Goal: Information Seeking & Learning: Check status

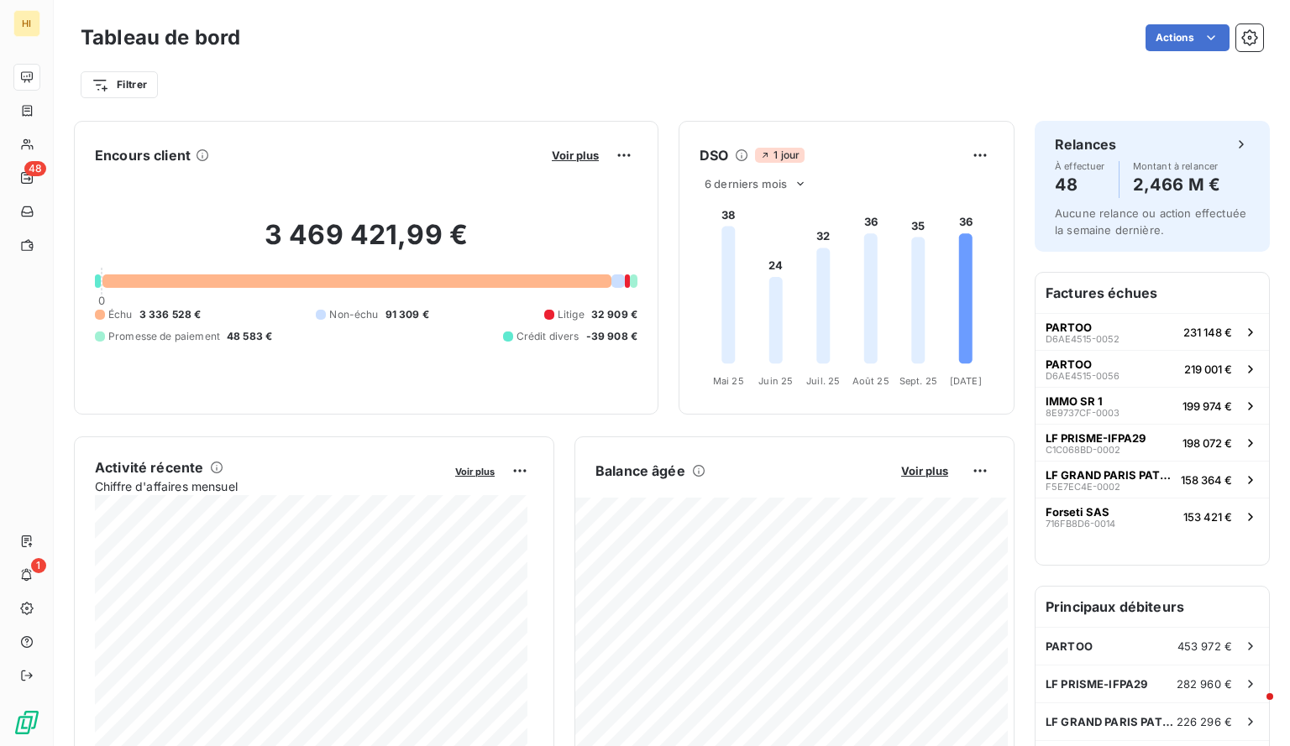
click at [141, 70] on div "Filtrer" at bounding box center [672, 85] width 1182 height 32
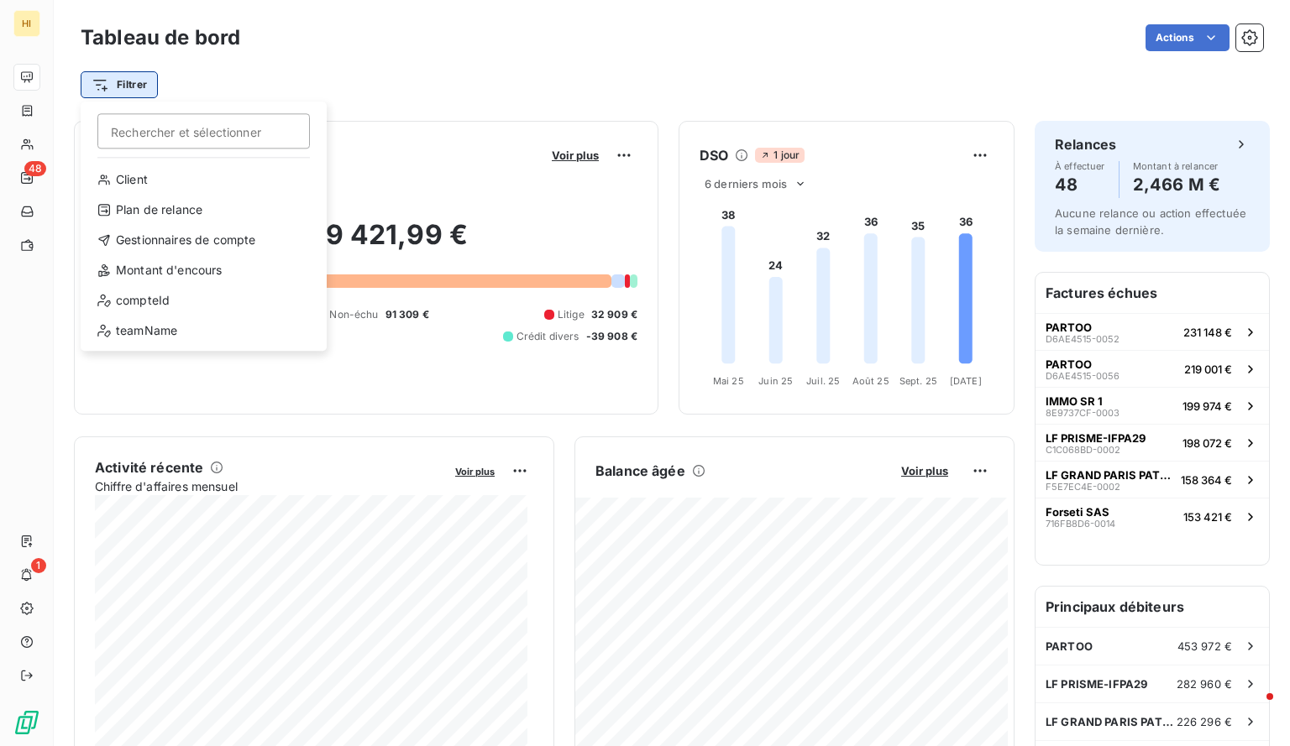
click at [127, 84] on html "HI 48 1 Tableau de bord Actions Filtrer Rechercher et sélectionner Client Plan …" at bounding box center [645, 373] width 1290 height 746
click at [187, 233] on div "Gestionnaires de compte" at bounding box center [203, 240] width 233 height 27
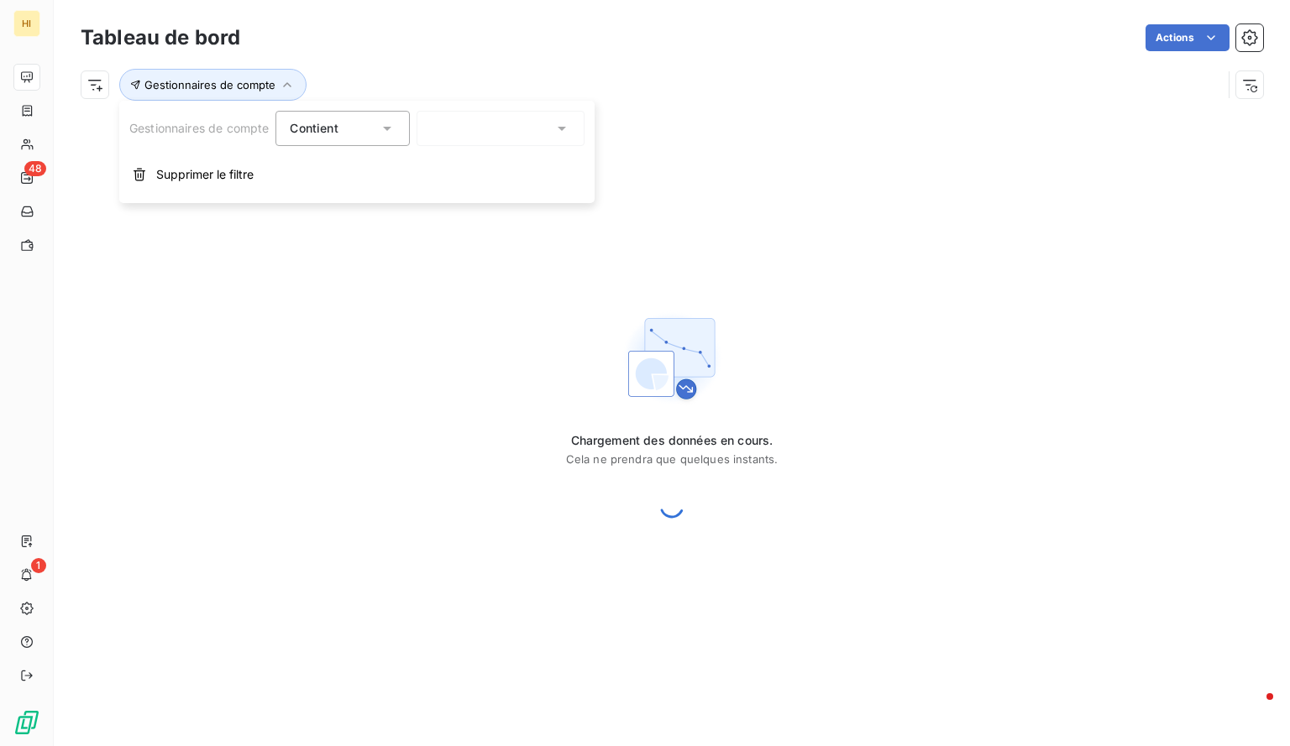
click at [453, 124] on div at bounding box center [500, 128] width 168 height 35
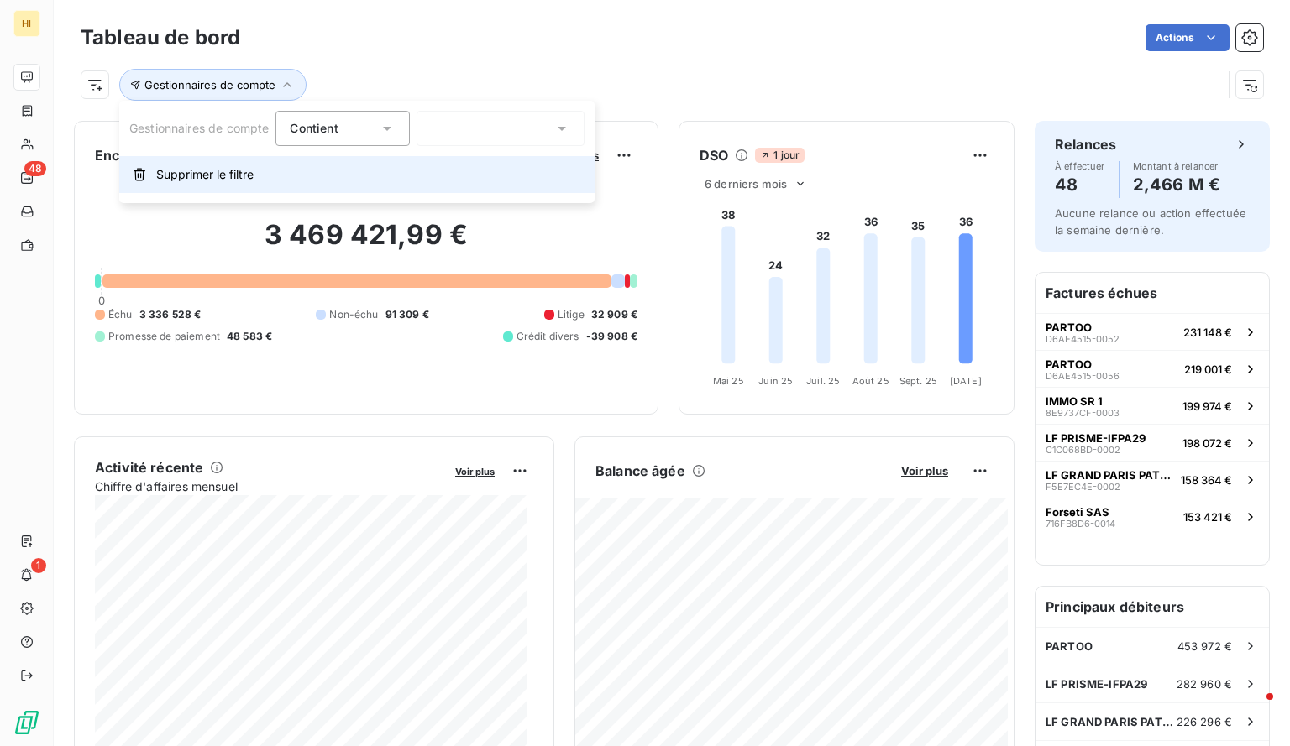
click at [176, 175] on span "Supprimer le filtre" at bounding box center [204, 174] width 97 height 17
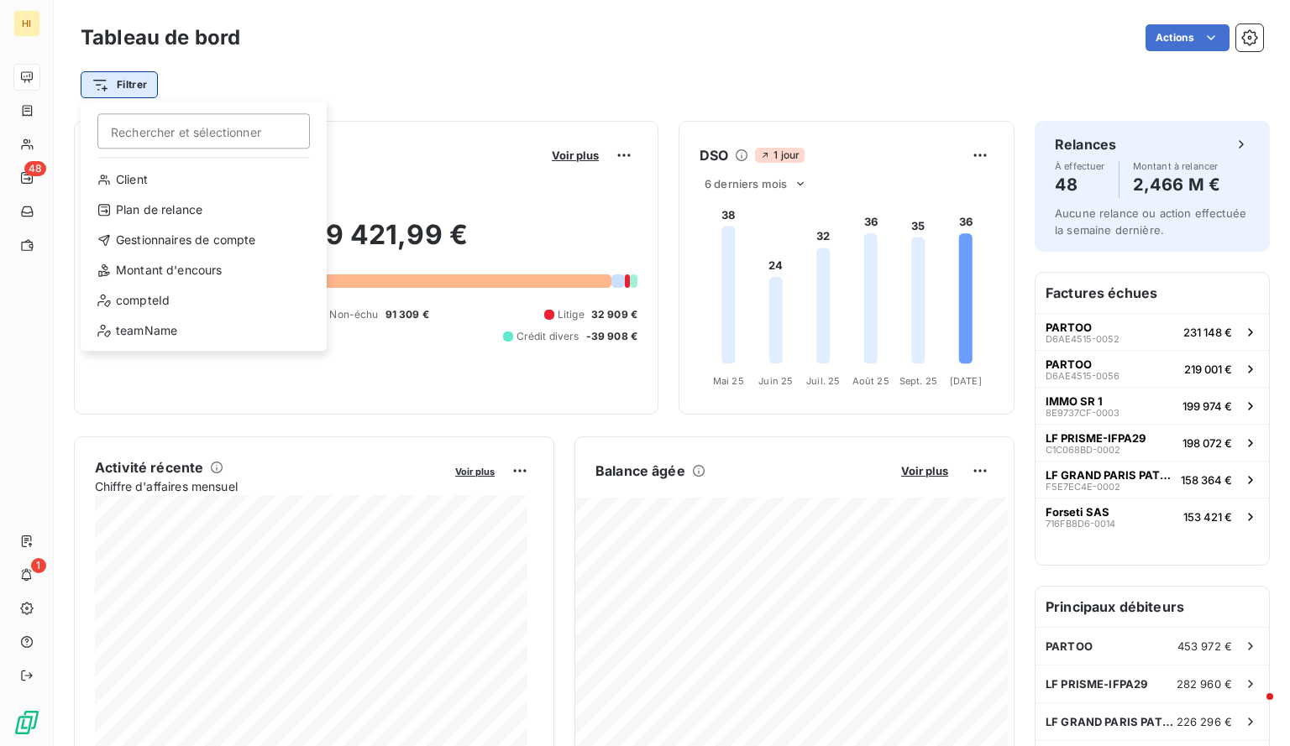
click at [132, 81] on html "HI 48 1 Tableau de bord Actions Filtrer Rechercher et sélectionner Client Plan …" at bounding box center [645, 373] width 1290 height 746
click at [181, 296] on div "compteId" at bounding box center [203, 300] width 233 height 27
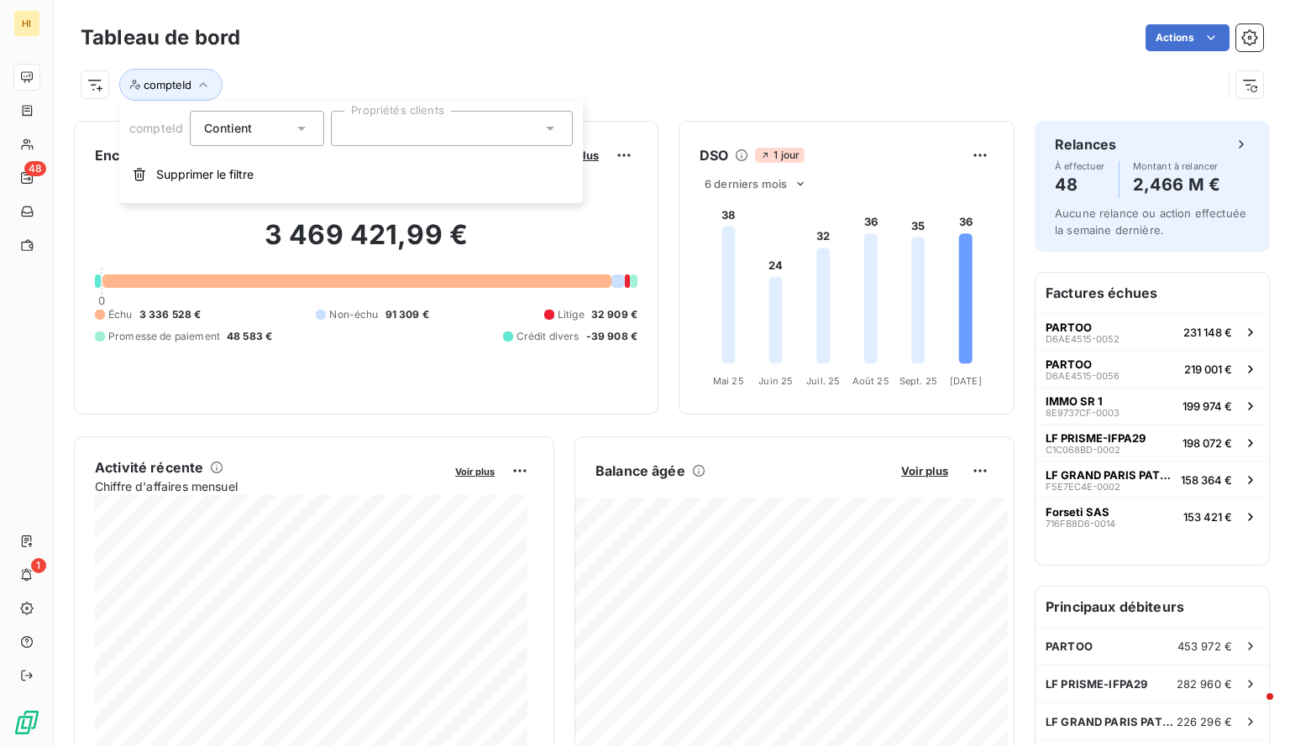
click at [381, 139] on div at bounding box center [452, 128] width 242 height 35
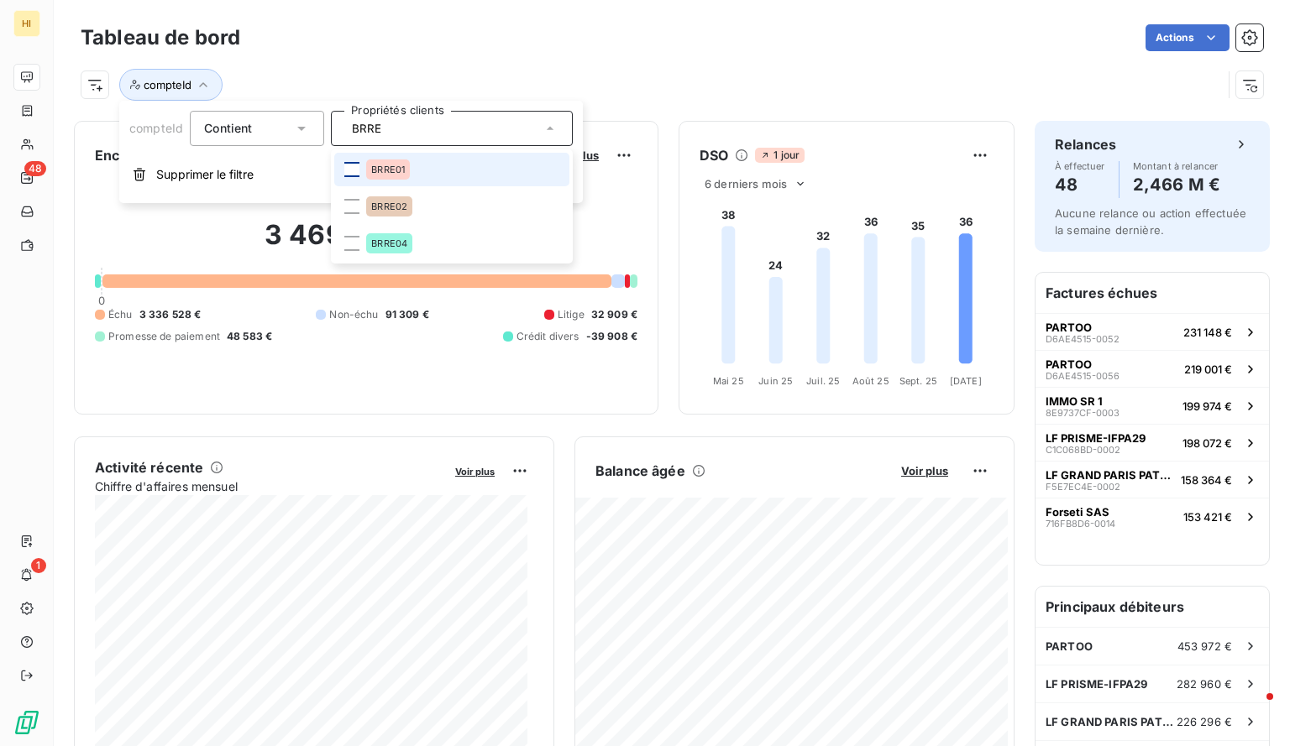
type input "BRRE"
click at [349, 164] on div at bounding box center [351, 169] width 15 height 15
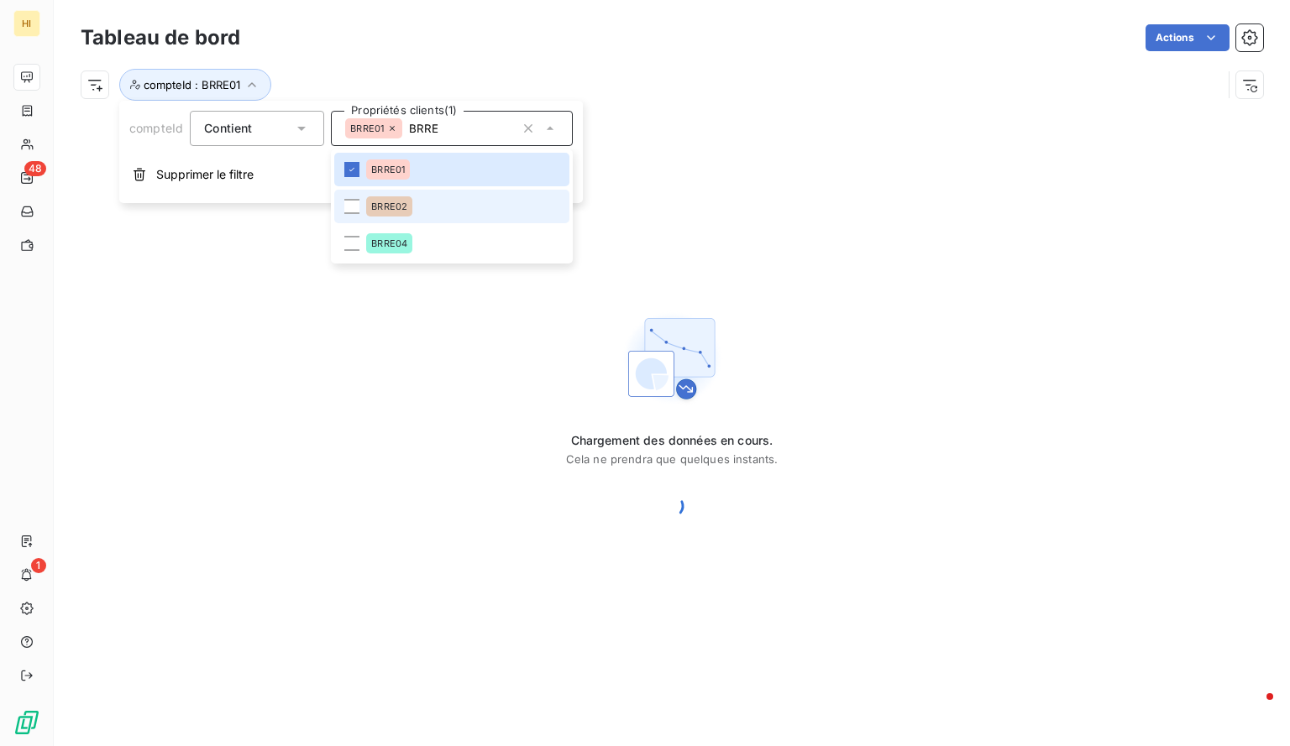
click at [348, 216] on li "BRRE02" at bounding box center [451, 207] width 235 height 34
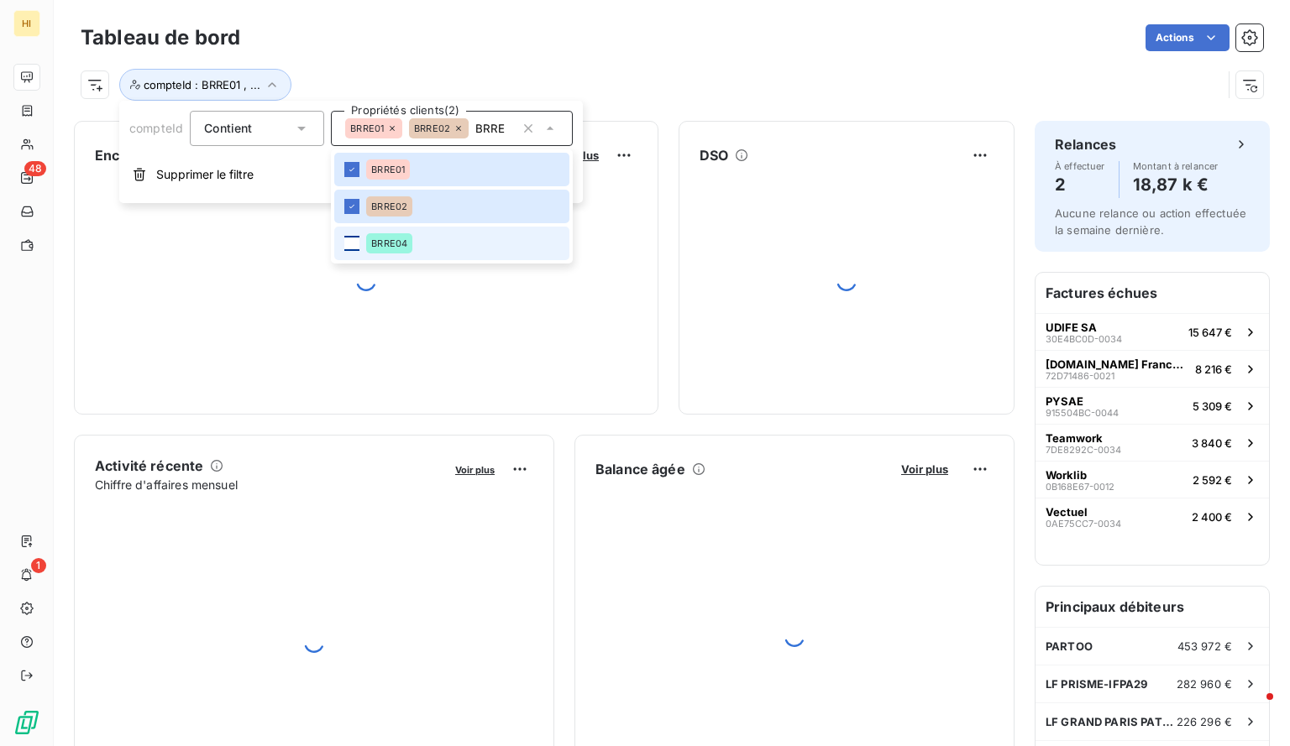
click at [349, 240] on div at bounding box center [351, 243] width 15 height 15
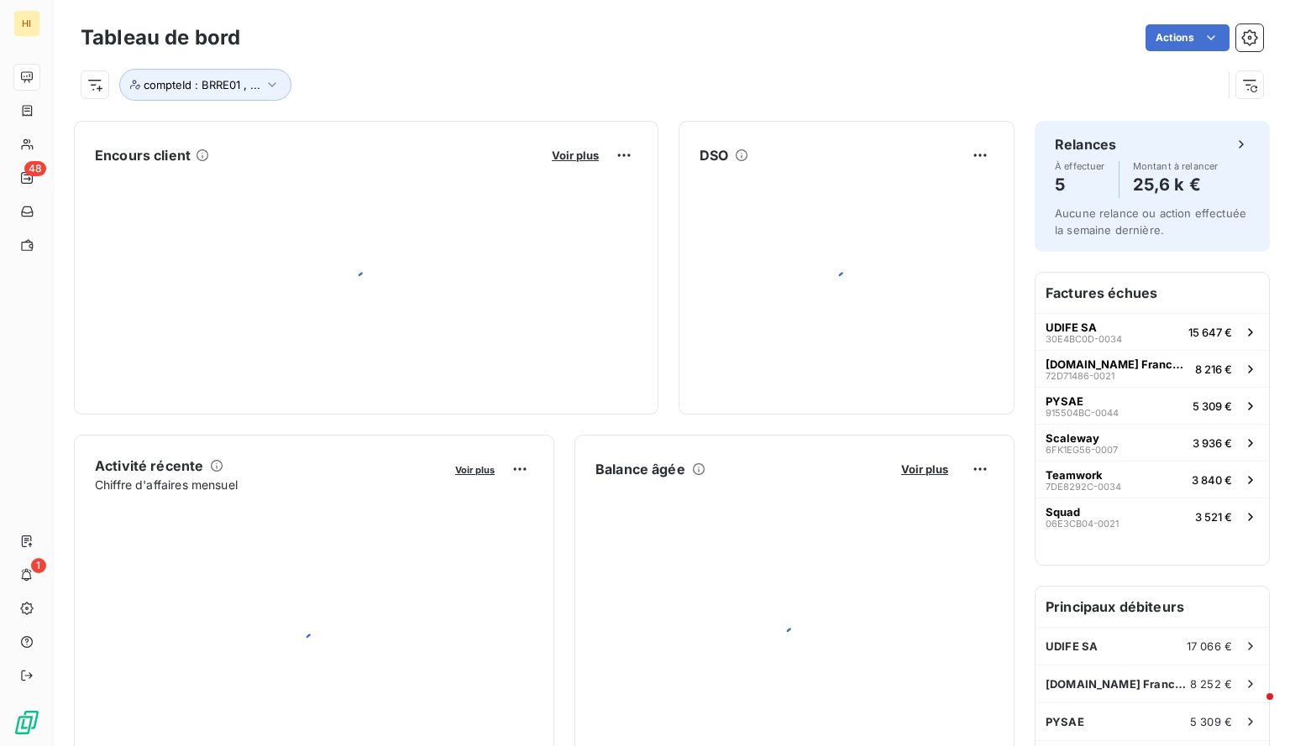
click at [652, 50] on div "Actions" at bounding box center [761, 37] width 1003 height 27
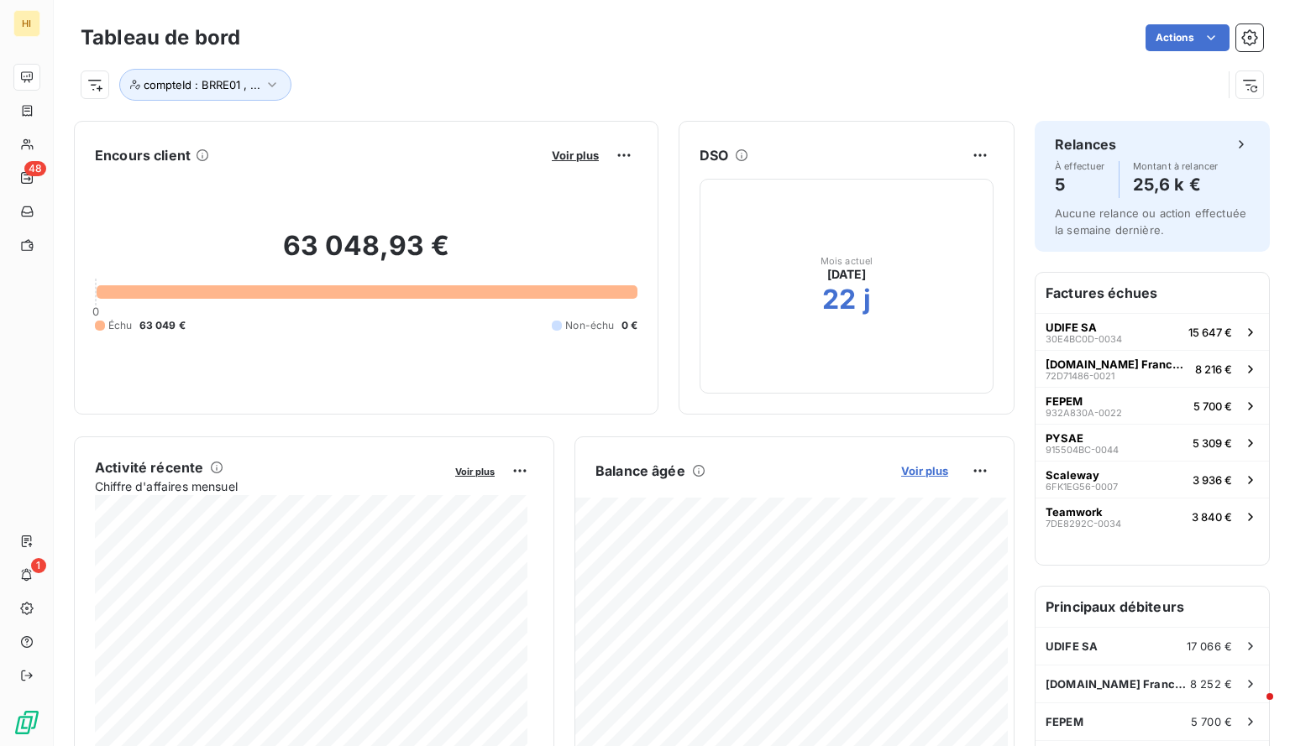
click at [914, 464] on span "Voir plus" at bounding box center [924, 470] width 47 height 13
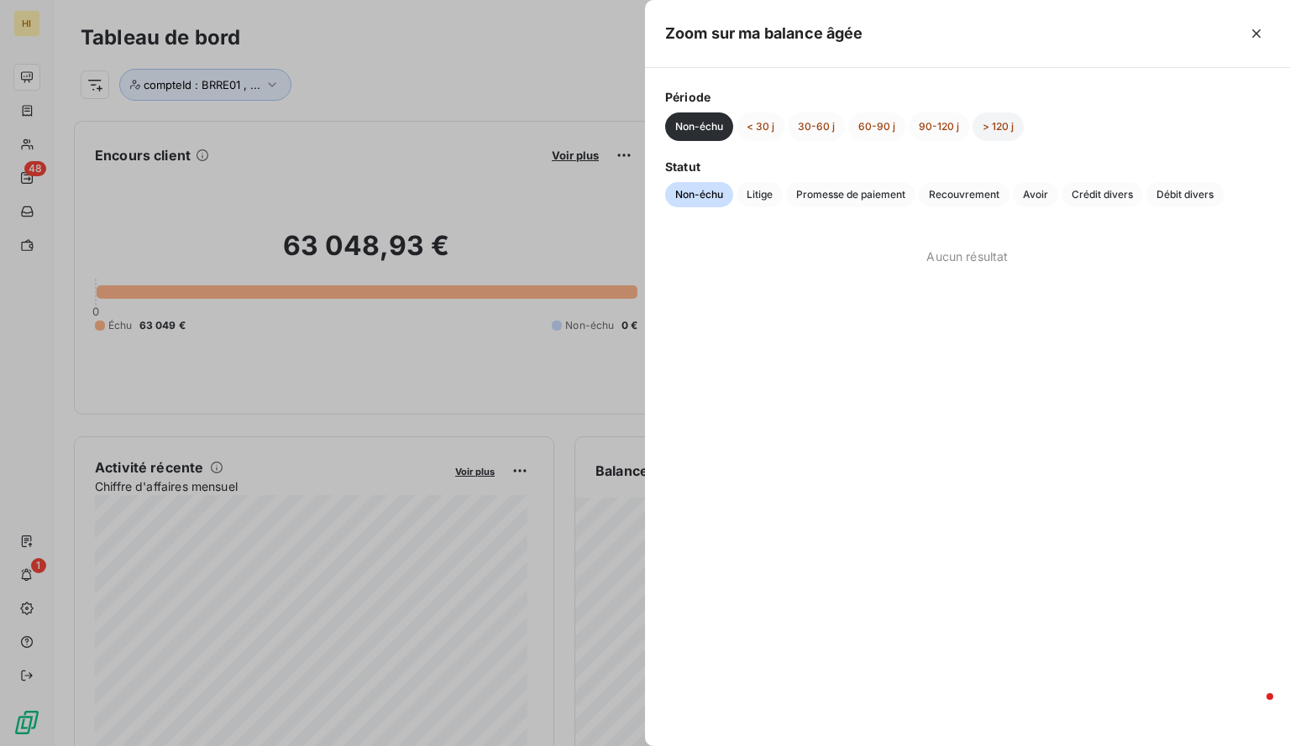
click at [1012, 128] on button "> 120 j" at bounding box center [997, 127] width 51 height 29
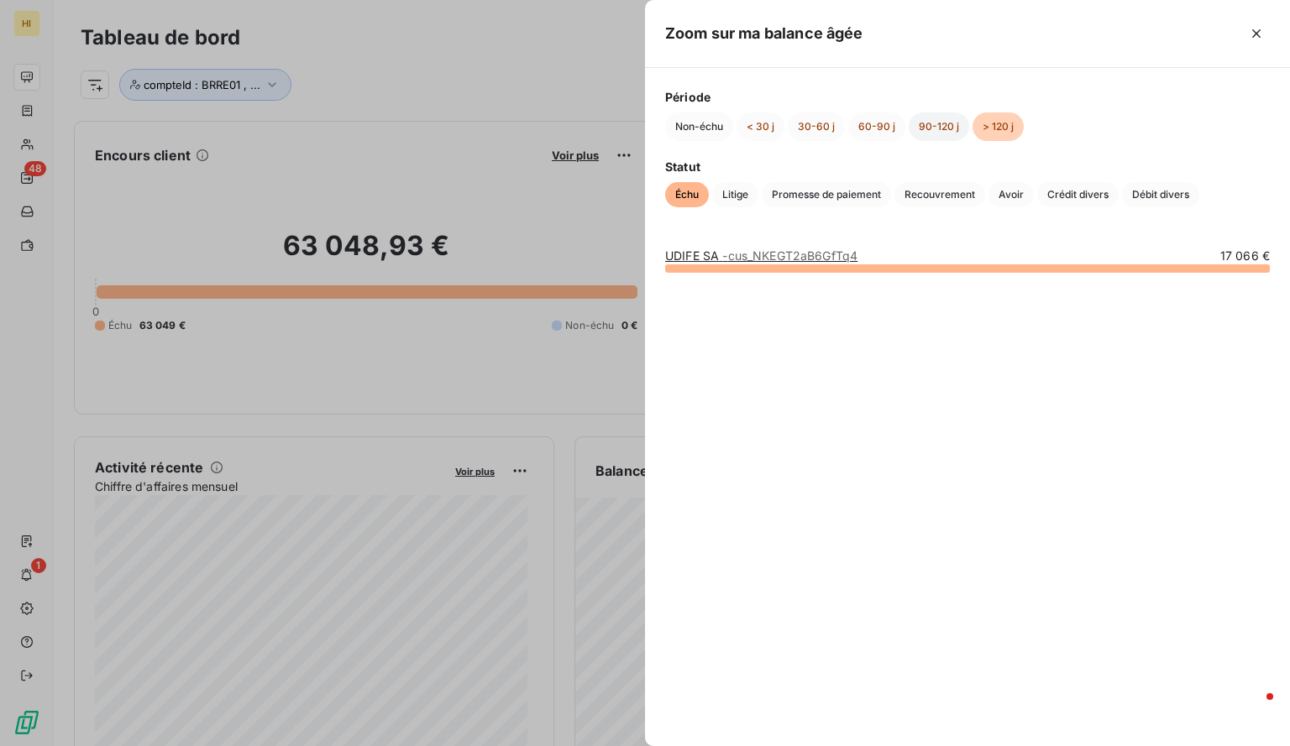
click at [940, 129] on button "90-120 j" at bounding box center [939, 127] width 60 height 29
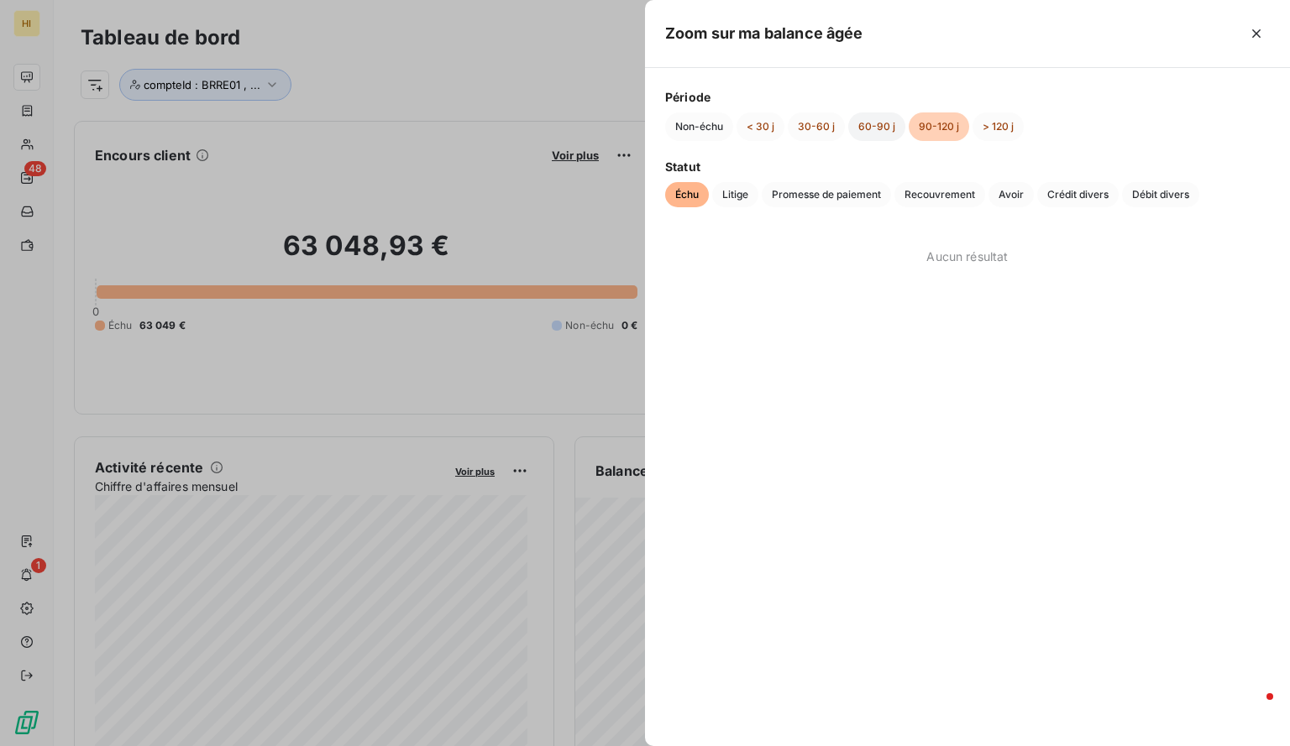
click at [876, 128] on button "60-90 j" at bounding box center [876, 127] width 57 height 29
click at [804, 125] on button "30-60 j" at bounding box center [816, 127] width 57 height 29
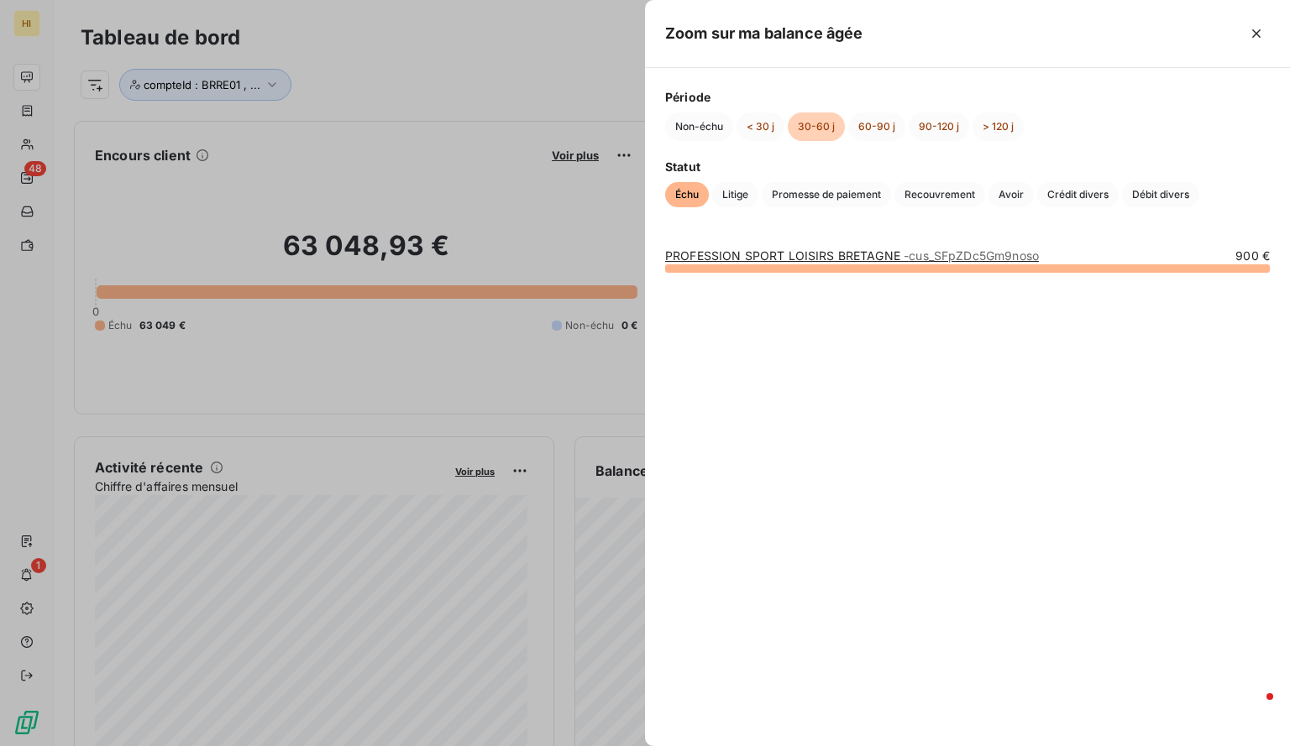
click at [791, 253] on link "PROFESSION SPORT LOISIRS BRETAGNE - cus_SFpZDc5Gm9noso" at bounding box center [852, 256] width 374 height 14
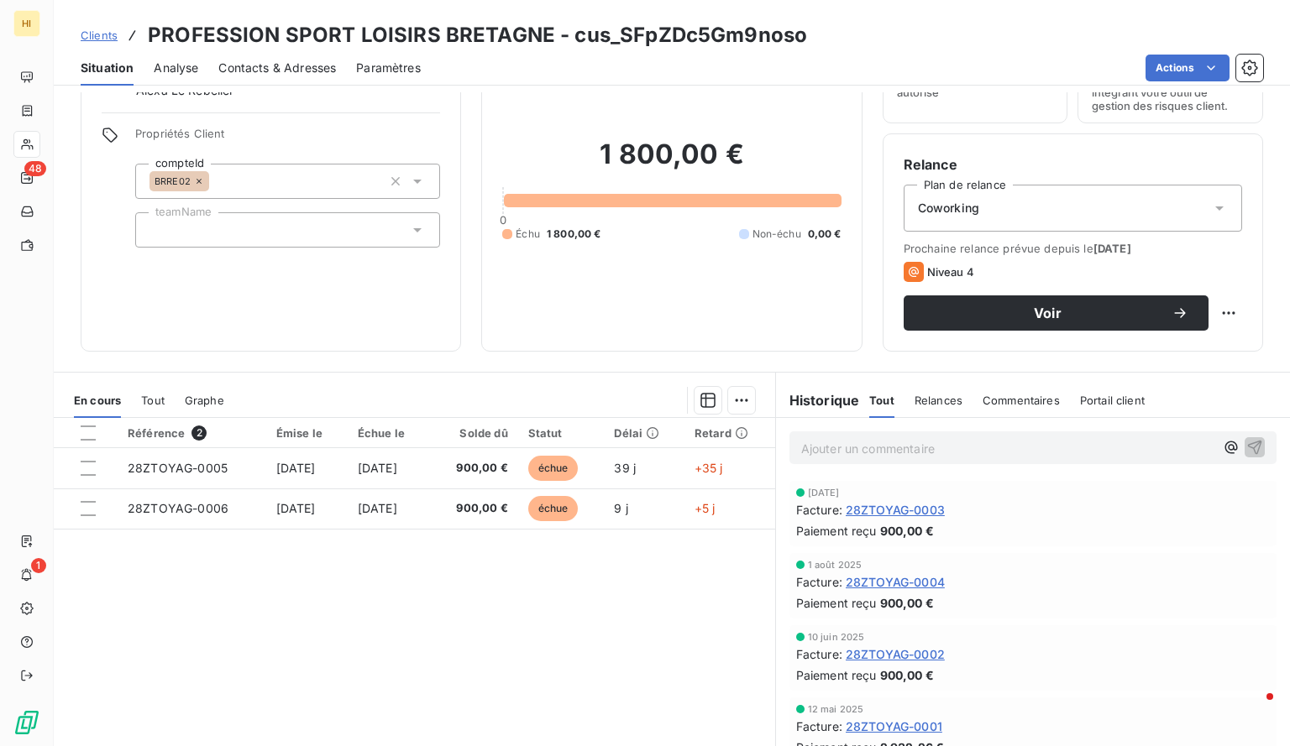
scroll to position [96, 0]
drag, startPoint x: 803, startPoint y: 29, endPoint x: 570, endPoint y: 44, distance: 233.0
click at [570, 44] on div "Clients PROFESSION SPORT LOISIRS BRETAGNE - cus_SFpZDc5Gm9noso" at bounding box center [672, 35] width 1236 height 30
copy h3 "cus_SFpZDc5Gm9noso"
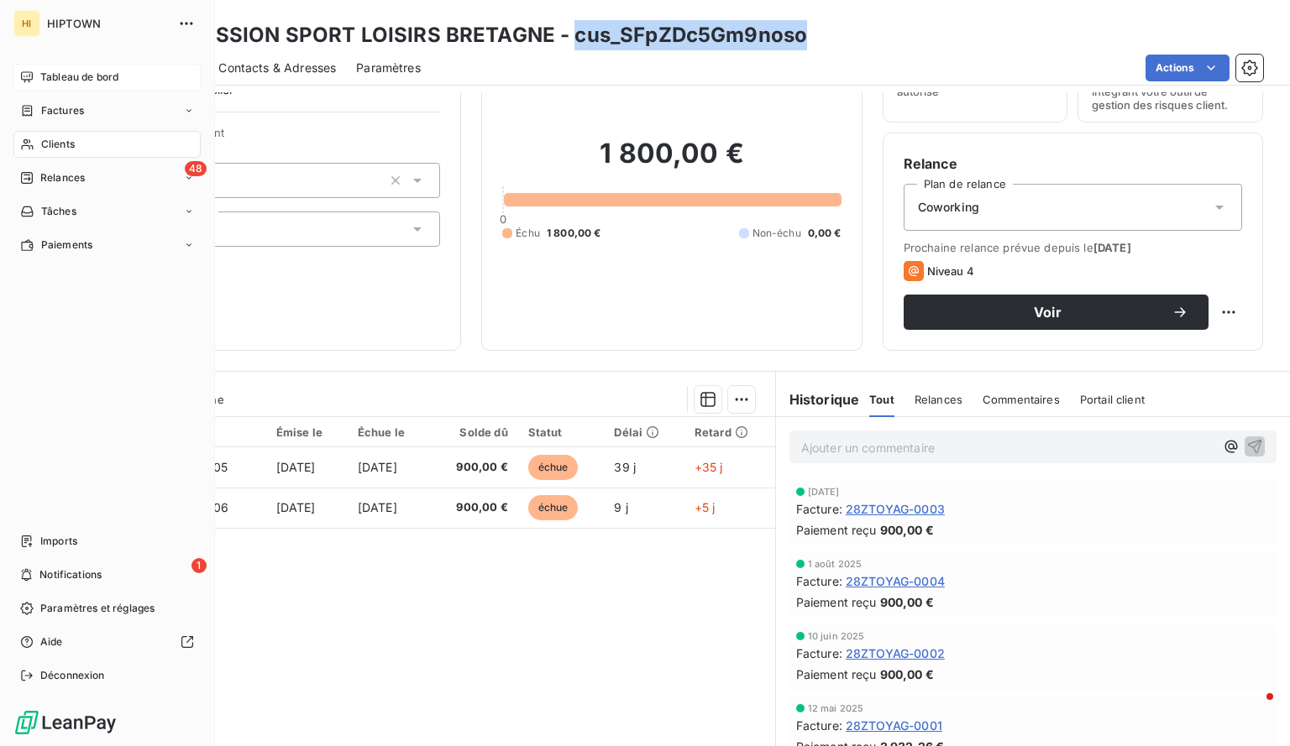
click at [45, 72] on span "Tableau de bord" at bounding box center [79, 77] width 78 height 15
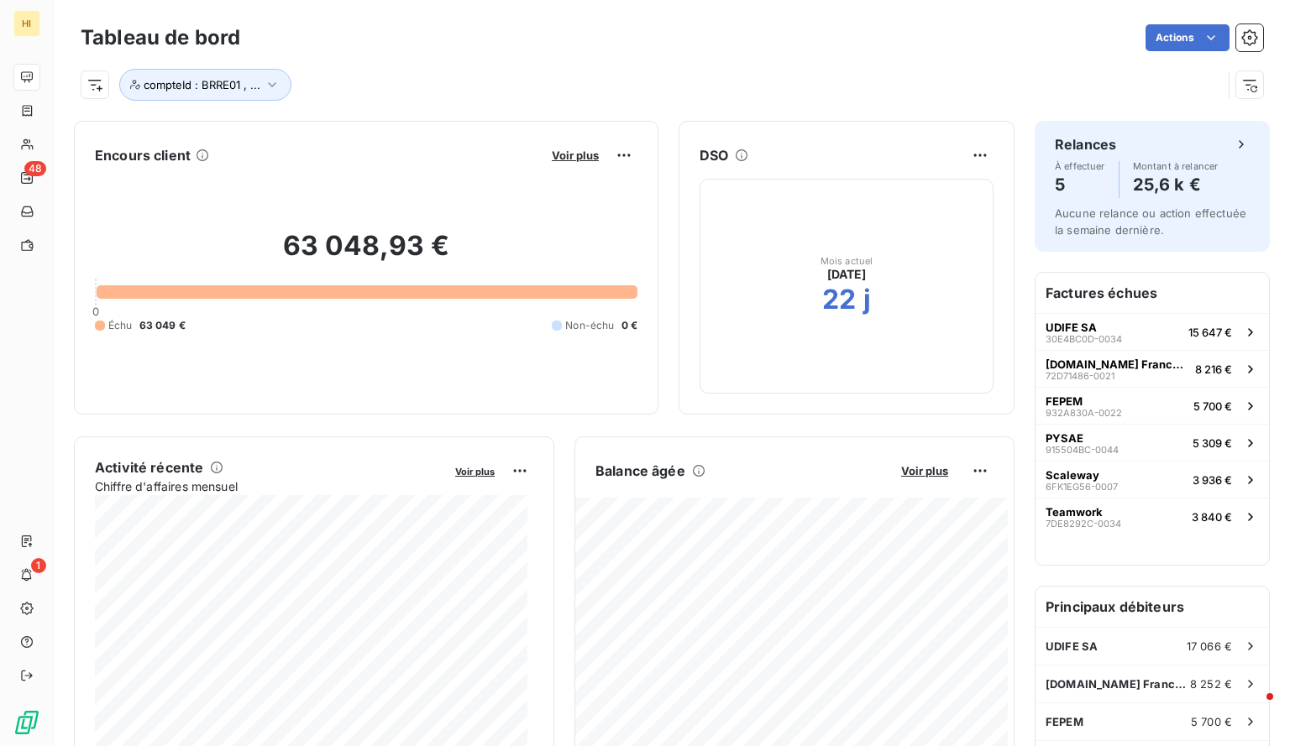
click at [292, 80] on div "compteId : BRRE01 , ..." at bounding box center [651, 85] width 1141 height 32
click at [275, 82] on icon "button" at bounding box center [272, 84] width 17 height 17
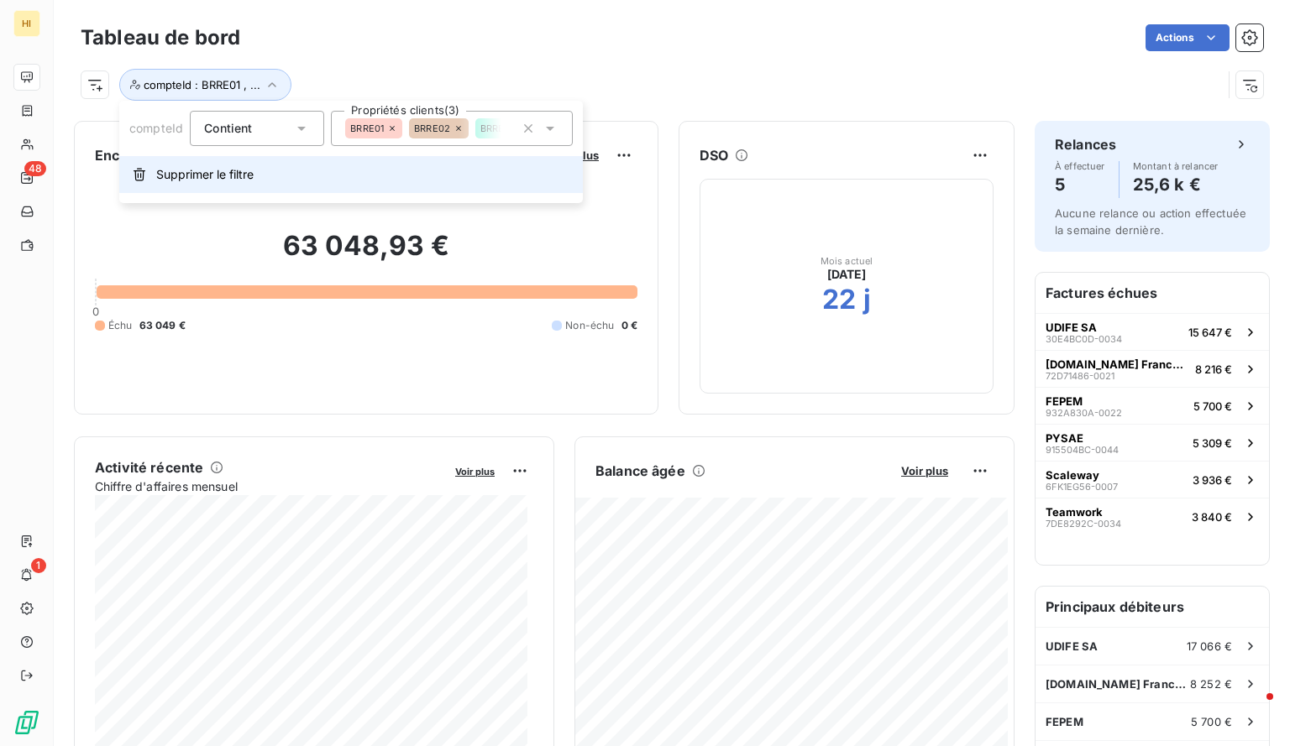
click at [220, 176] on span "Supprimer le filtre" at bounding box center [204, 174] width 97 height 17
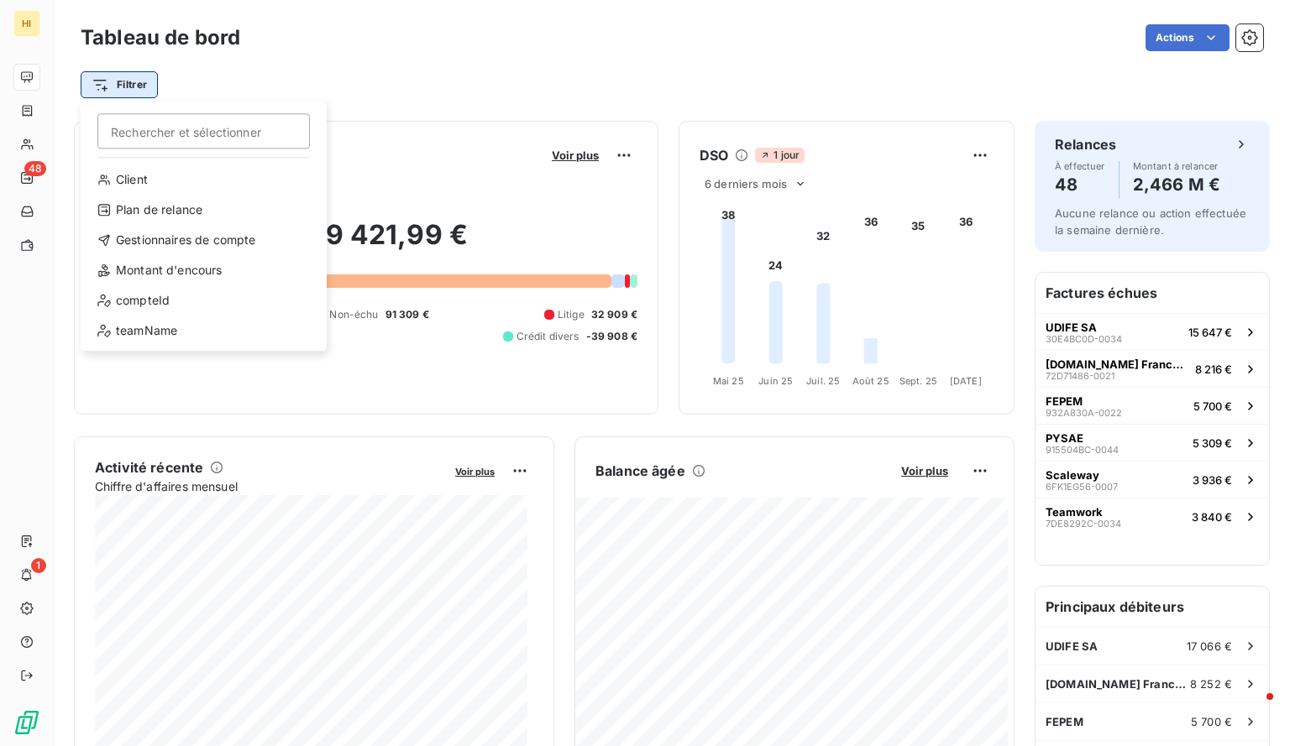
click at [149, 90] on html "HI 48 1 Tableau de bord Actions Filtrer Rechercher et sélectionner Client Plan …" at bounding box center [645, 373] width 1290 height 746
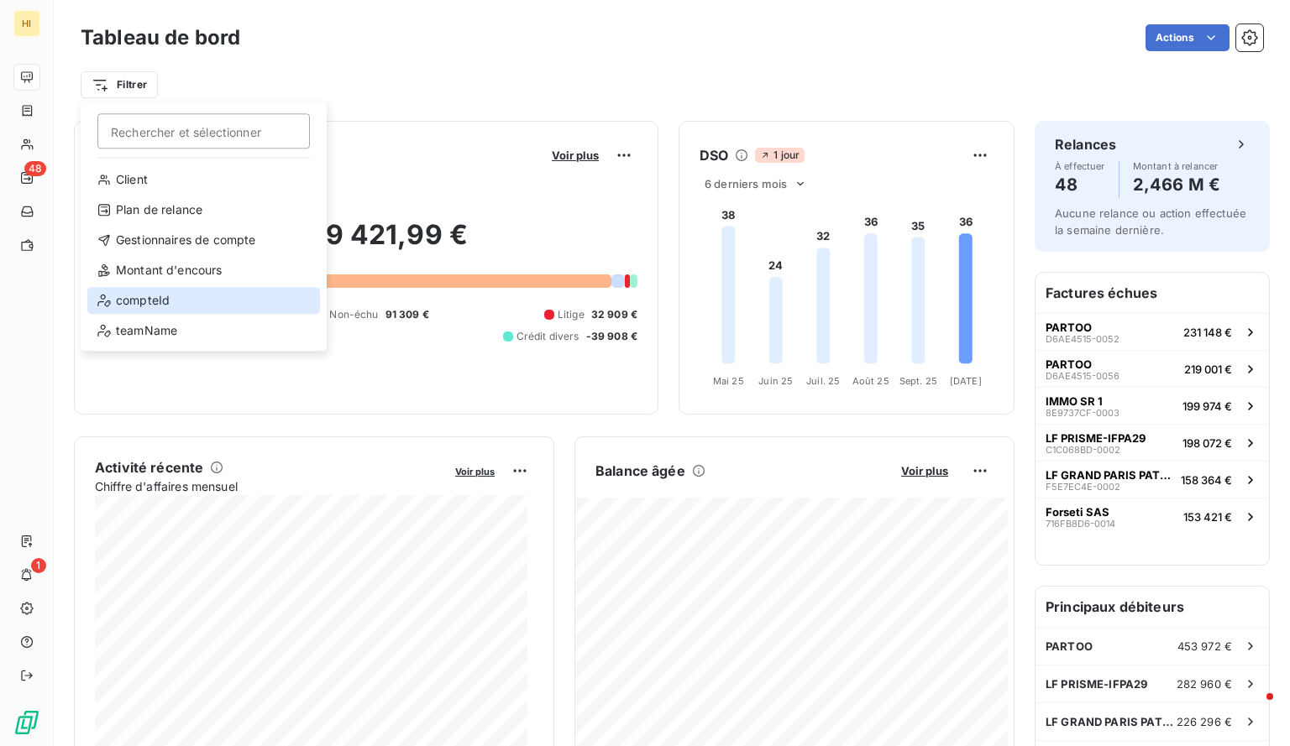
click at [180, 296] on div "compteId" at bounding box center [203, 300] width 233 height 27
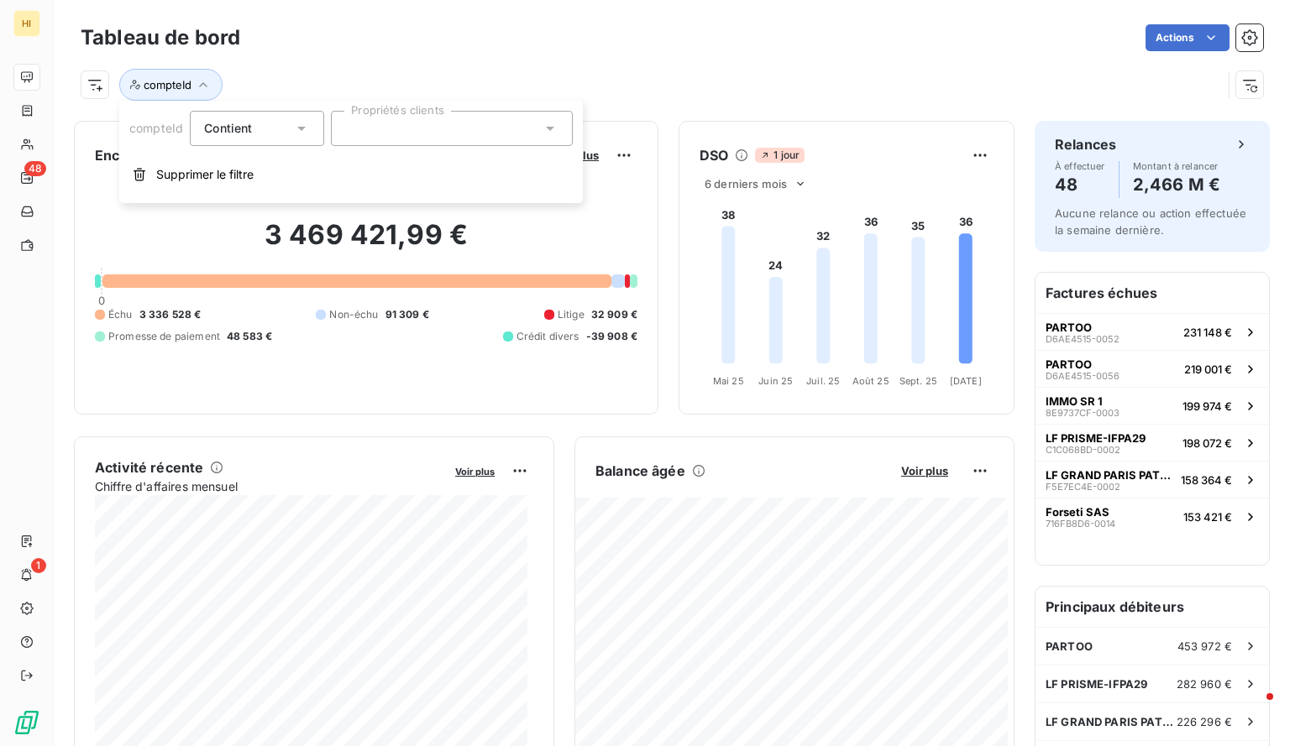
click at [375, 128] on div at bounding box center [452, 128] width 242 height 35
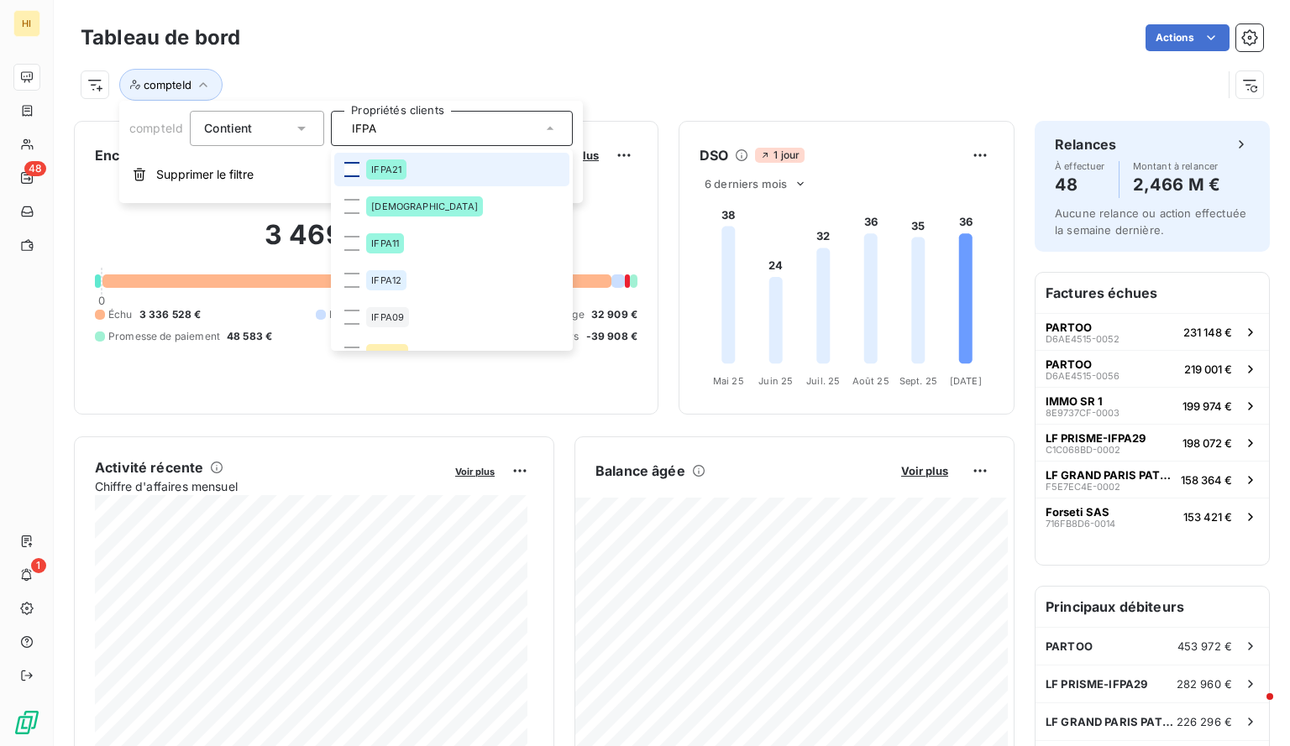
type input "IFPA"
click at [353, 170] on div at bounding box center [351, 169] width 15 height 15
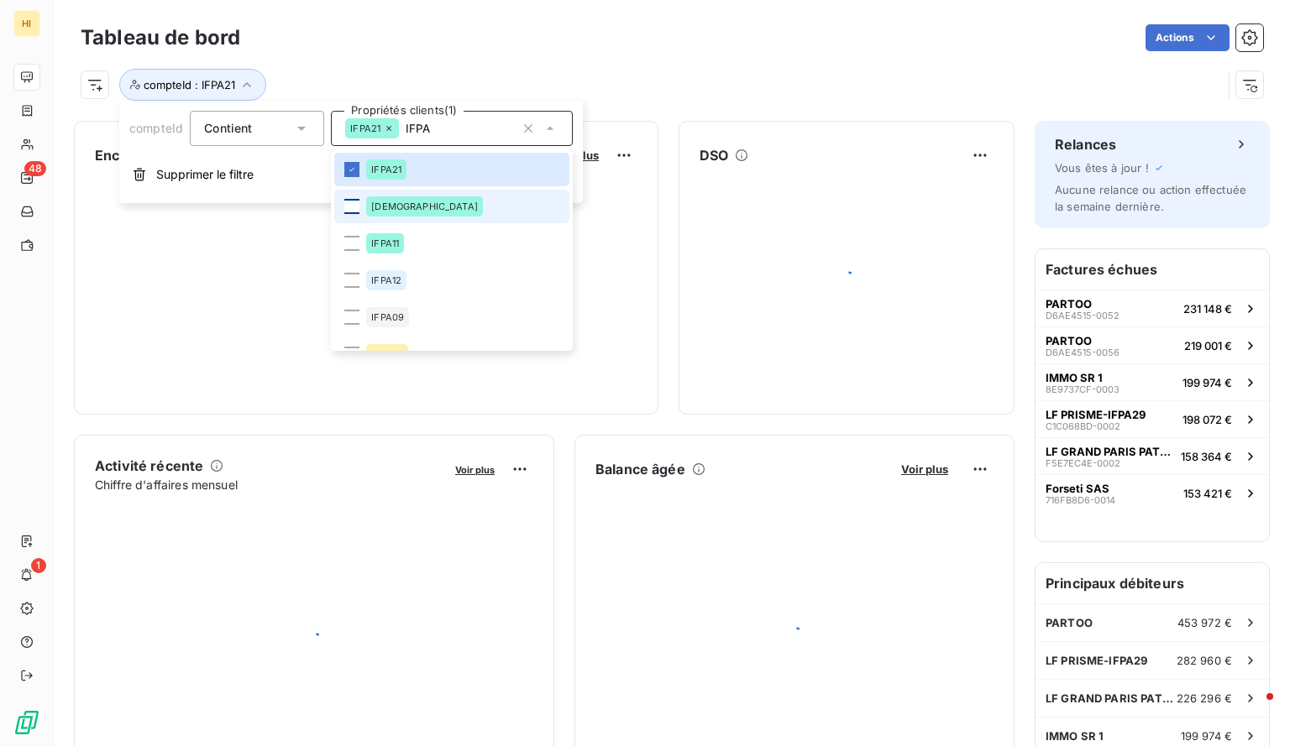
click at [353, 210] on div at bounding box center [351, 206] width 15 height 15
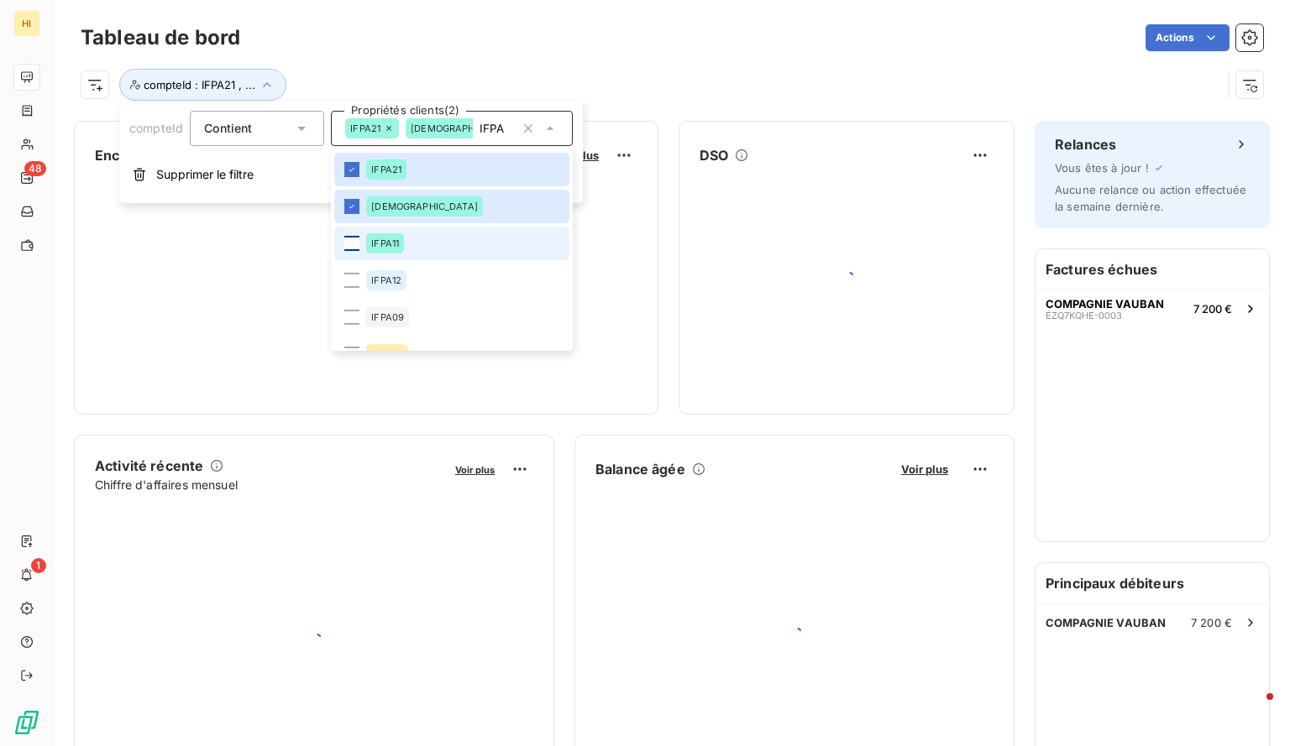
click at [349, 236] on div at bounding box center [351, 243] width 15 height 15
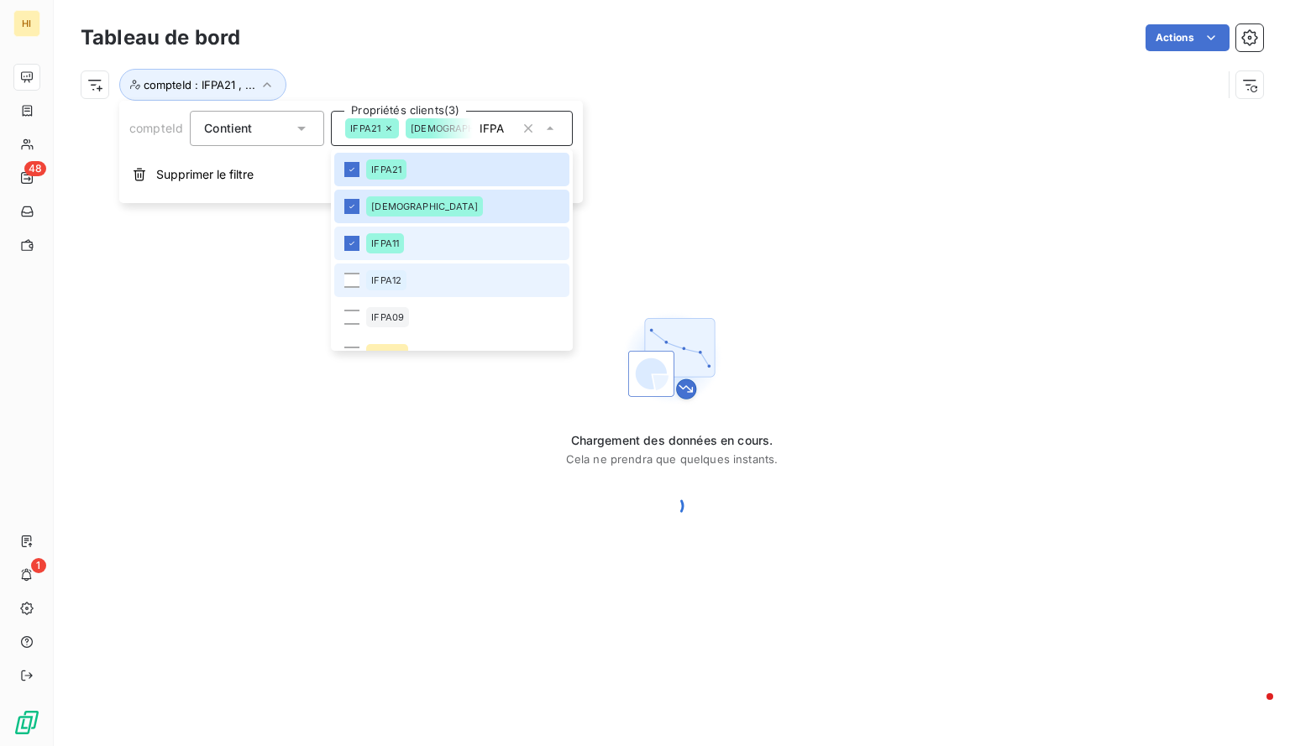
click at [349, 270] on li "IFPA12" at bounding box center [451, 281] width 235 height 34
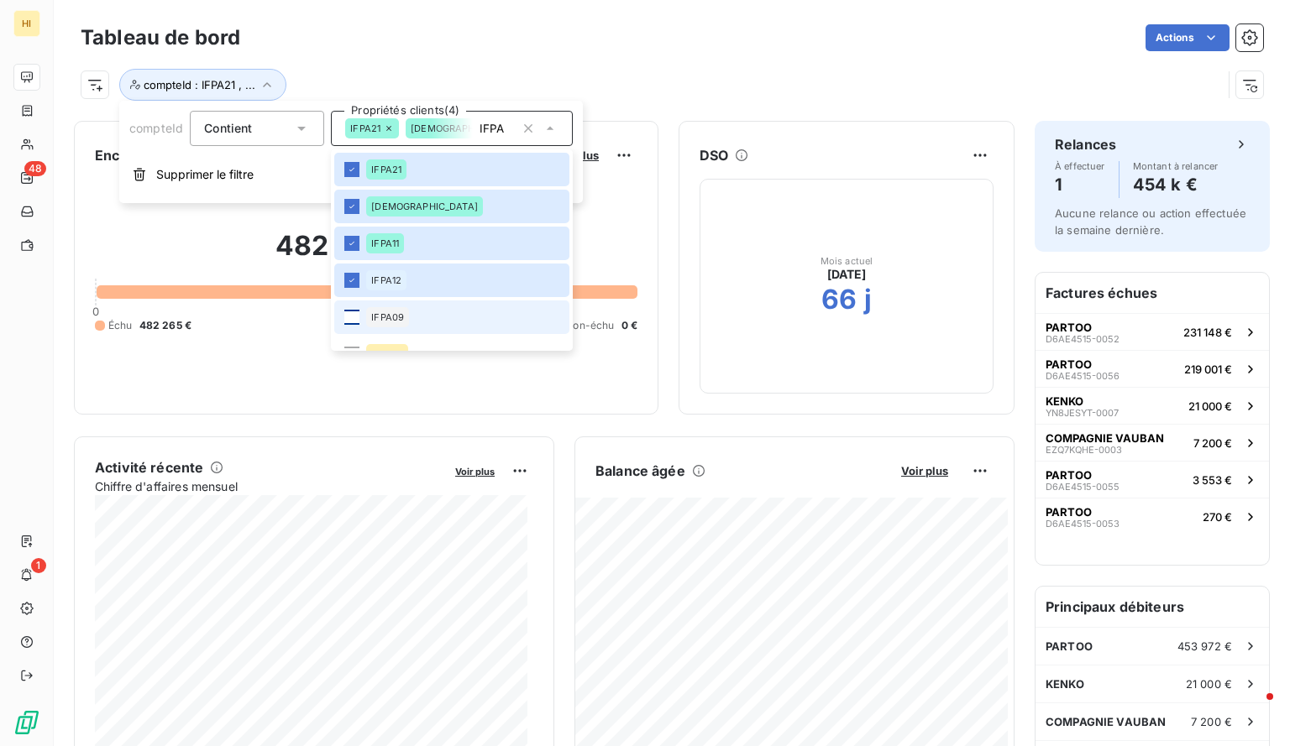
click at [353, 313] on div at bounding box center [351, 317] width 15 height 15
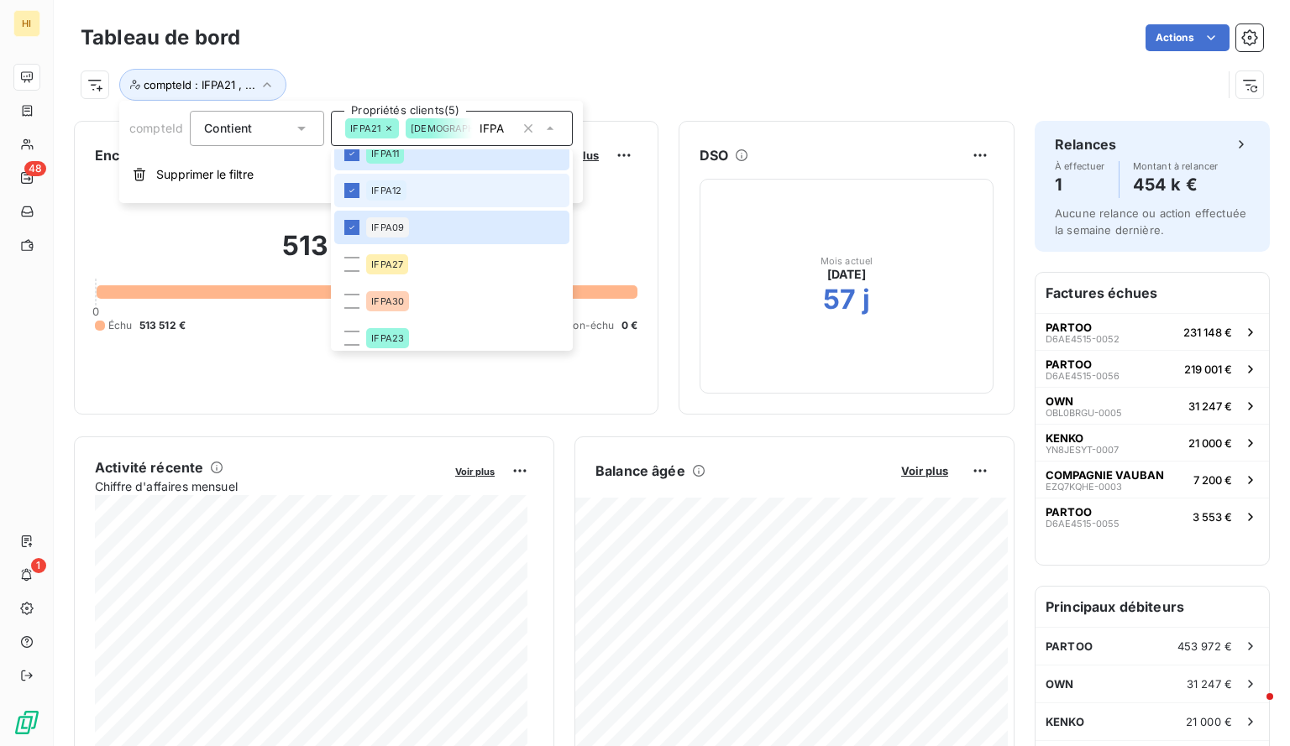
scroll to position [91, 0]
click at [354, 264] on div at bounding box center [351, 263] width 15 height 15
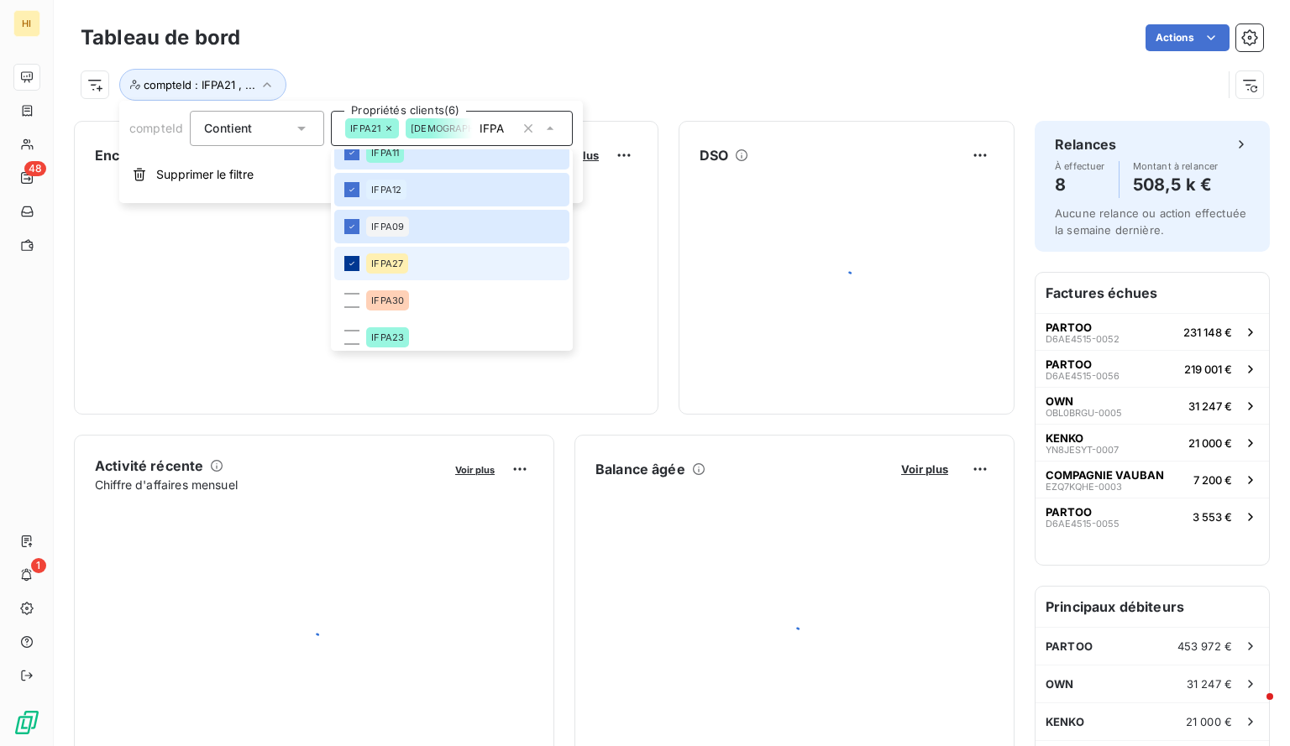
click at [353, 264] on icon at bounding box center [352, 264] width 10 height 10
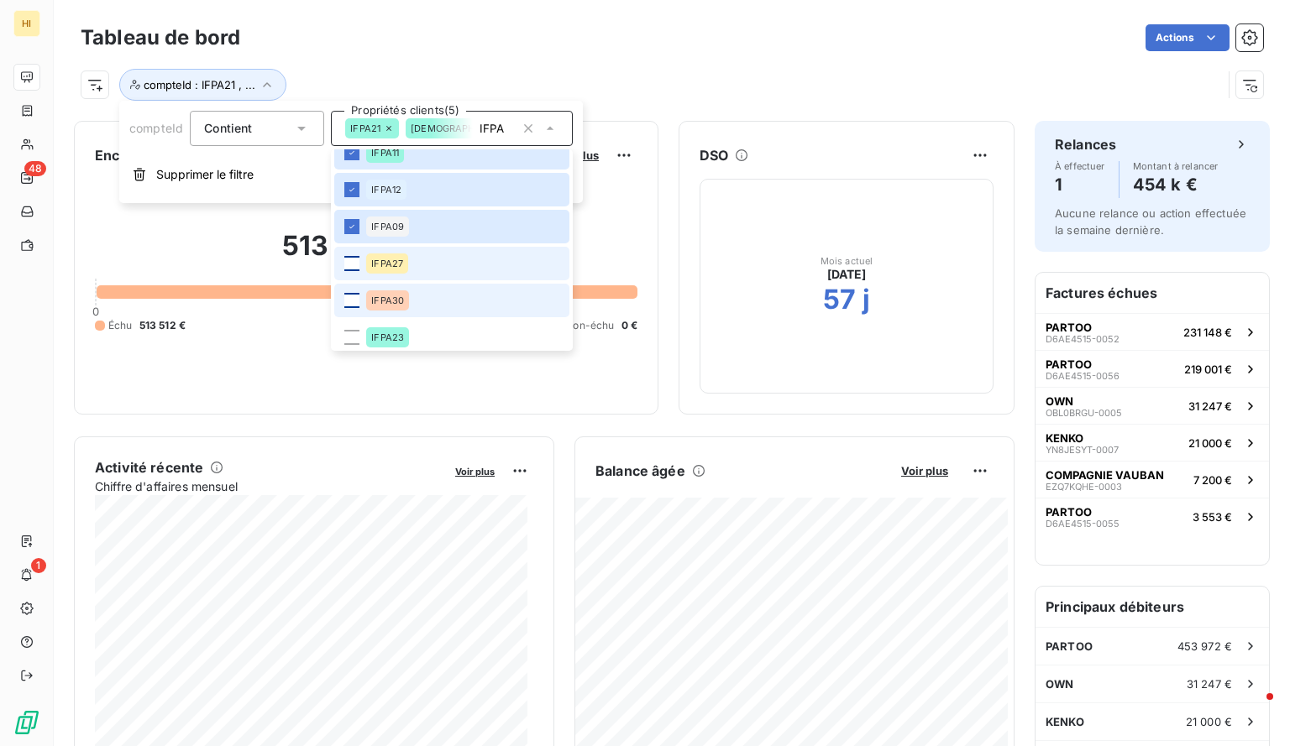
click at [353, 302] on div at bounding box center [351, 300] width 15 height 15
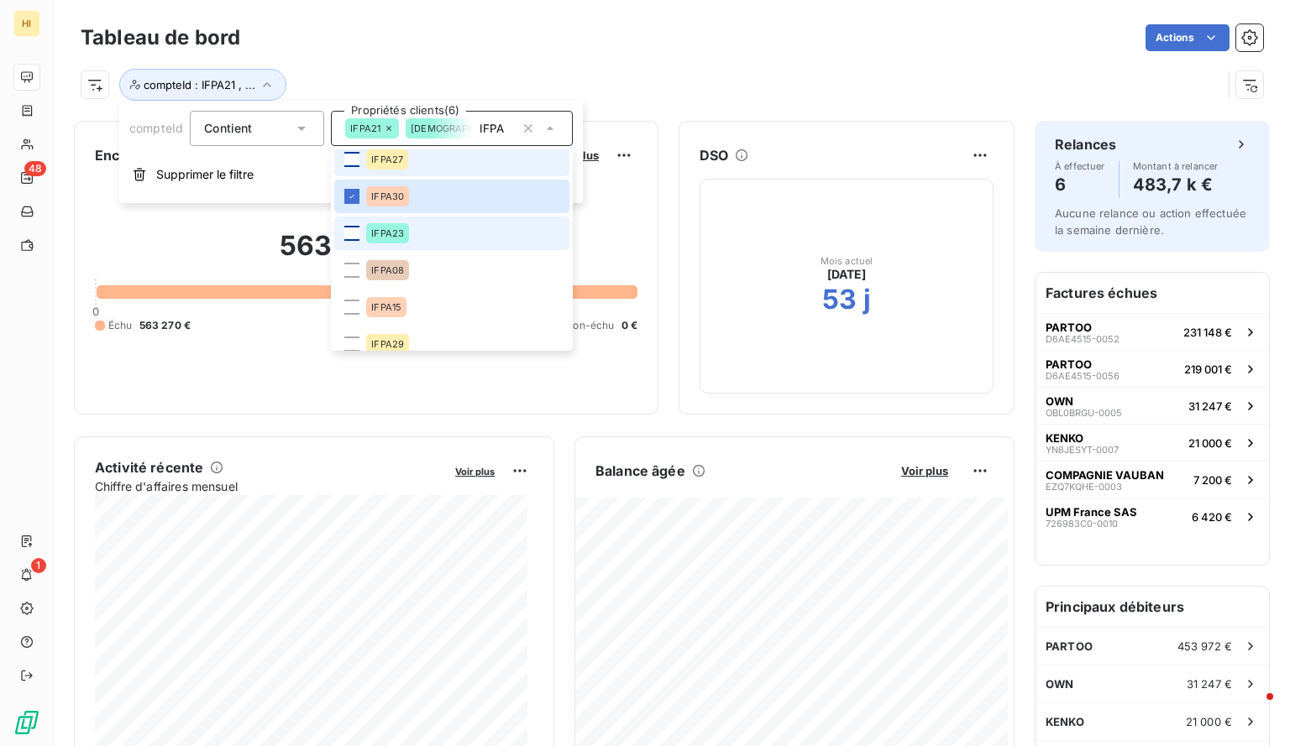
click at [349, 233] on div at bounding box center [351, 233] width 15 height 15
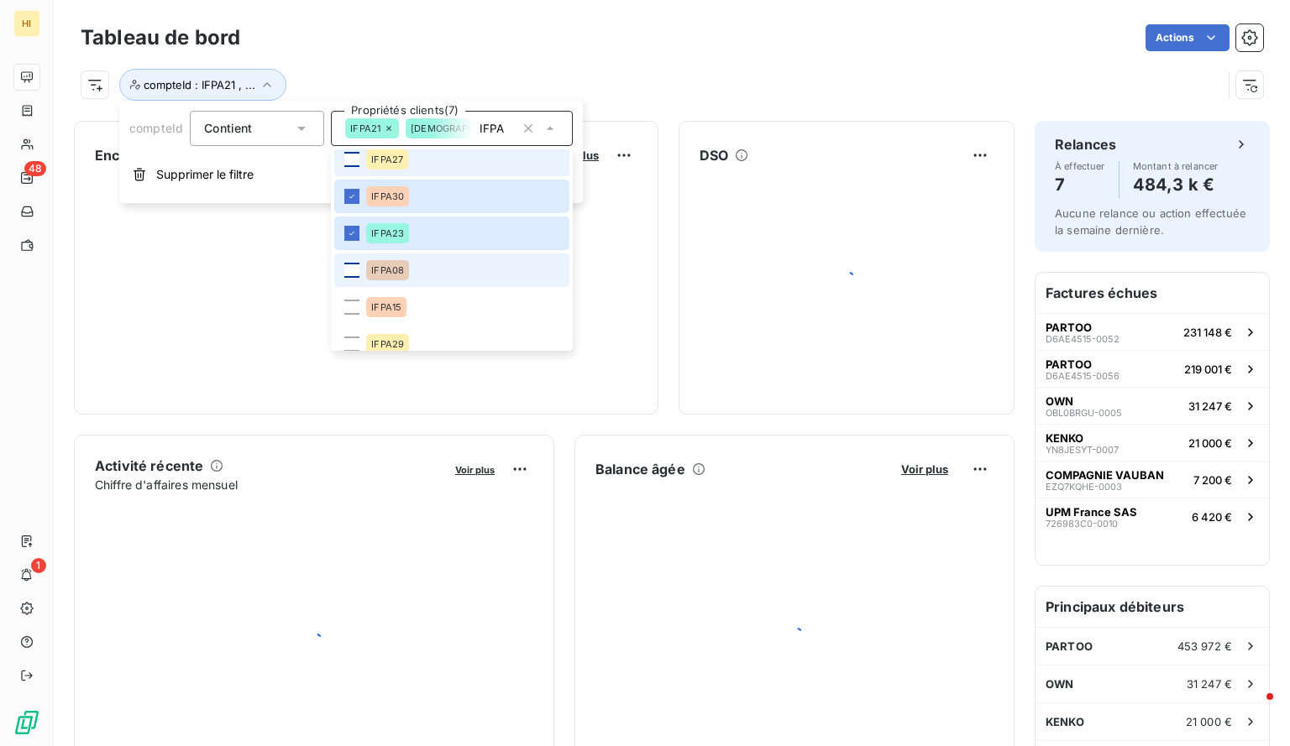
click at [351, 273] on div at bounding box center [351, 270] width 15 height 15
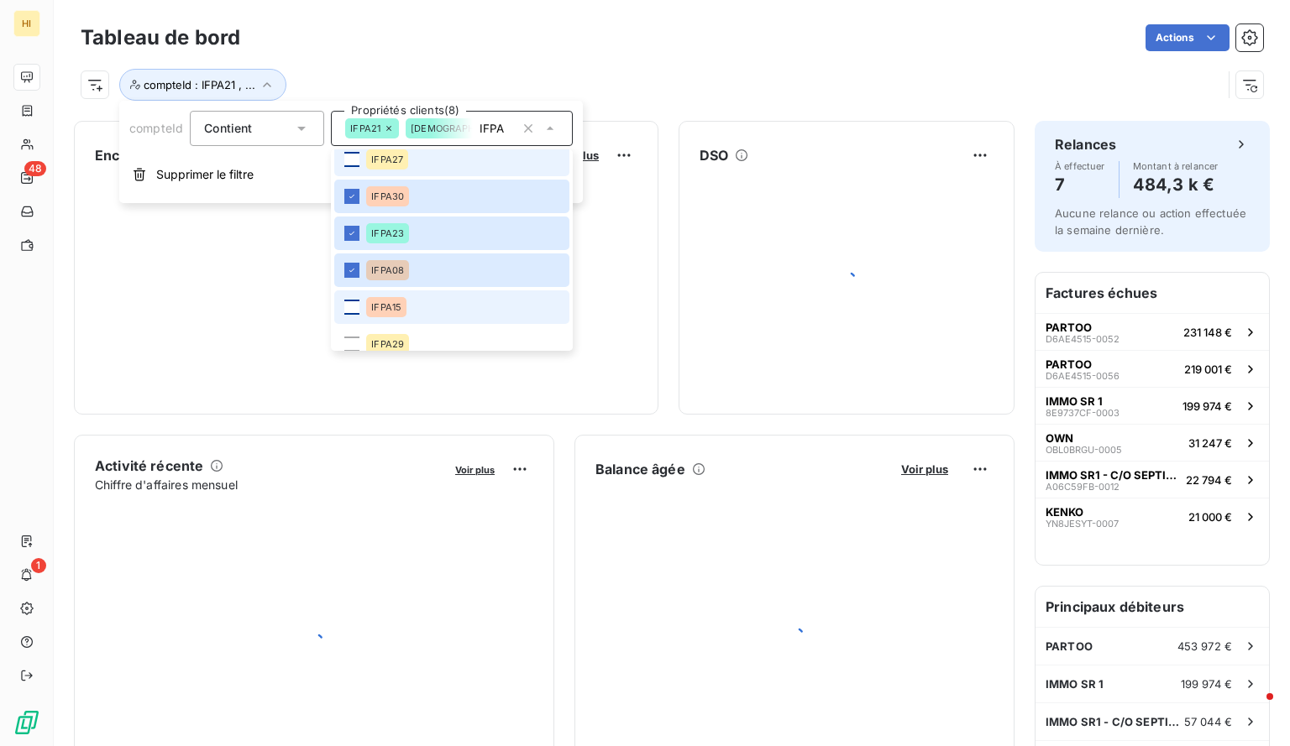
click at [351, 306] on div at bounding box center [351, 307] width 15 height 15
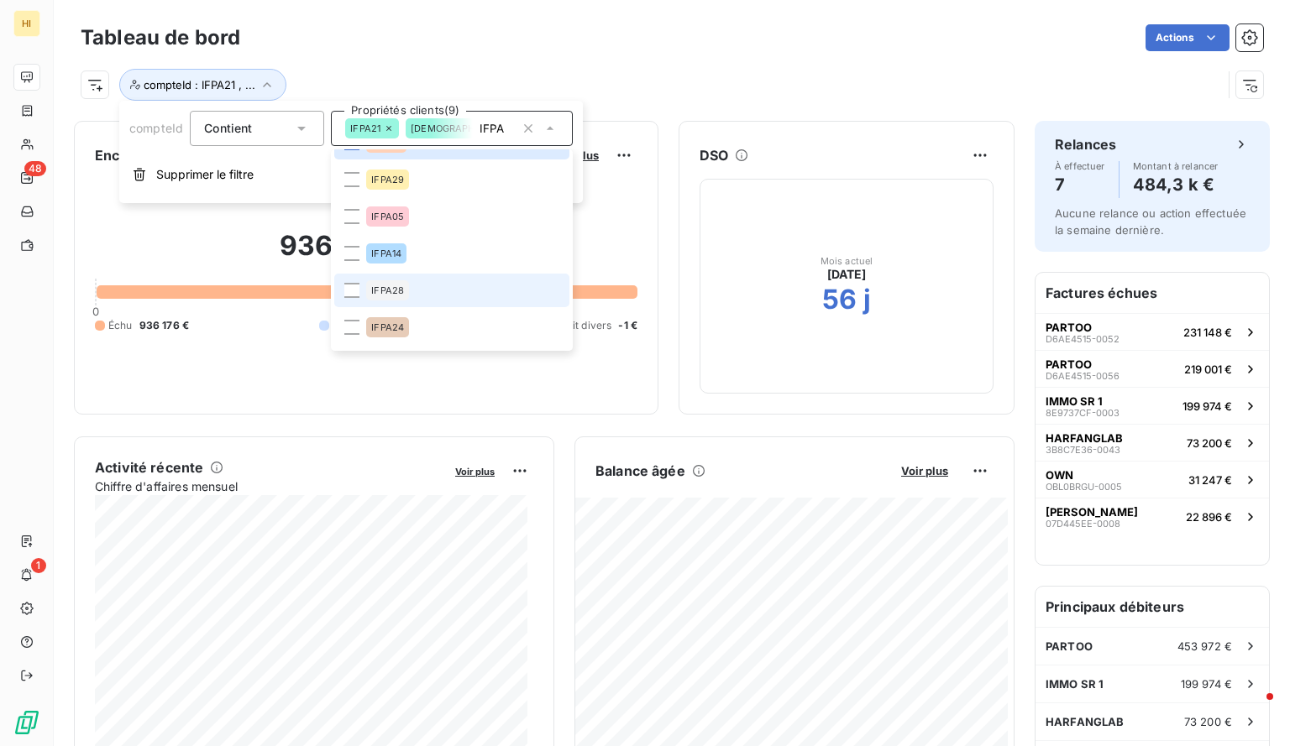
scroll to position [315, 0]
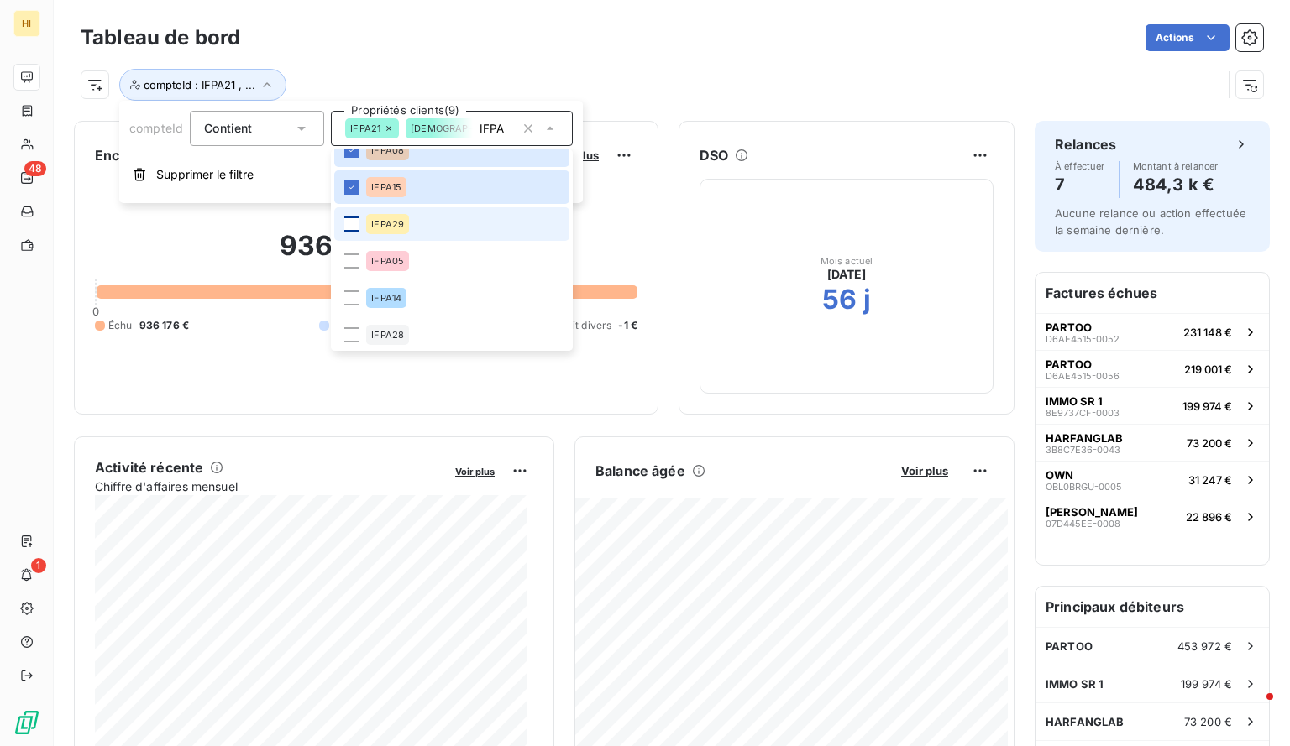
click at [351, 224] on div at bounding box center [351, 224] width 15 height 15
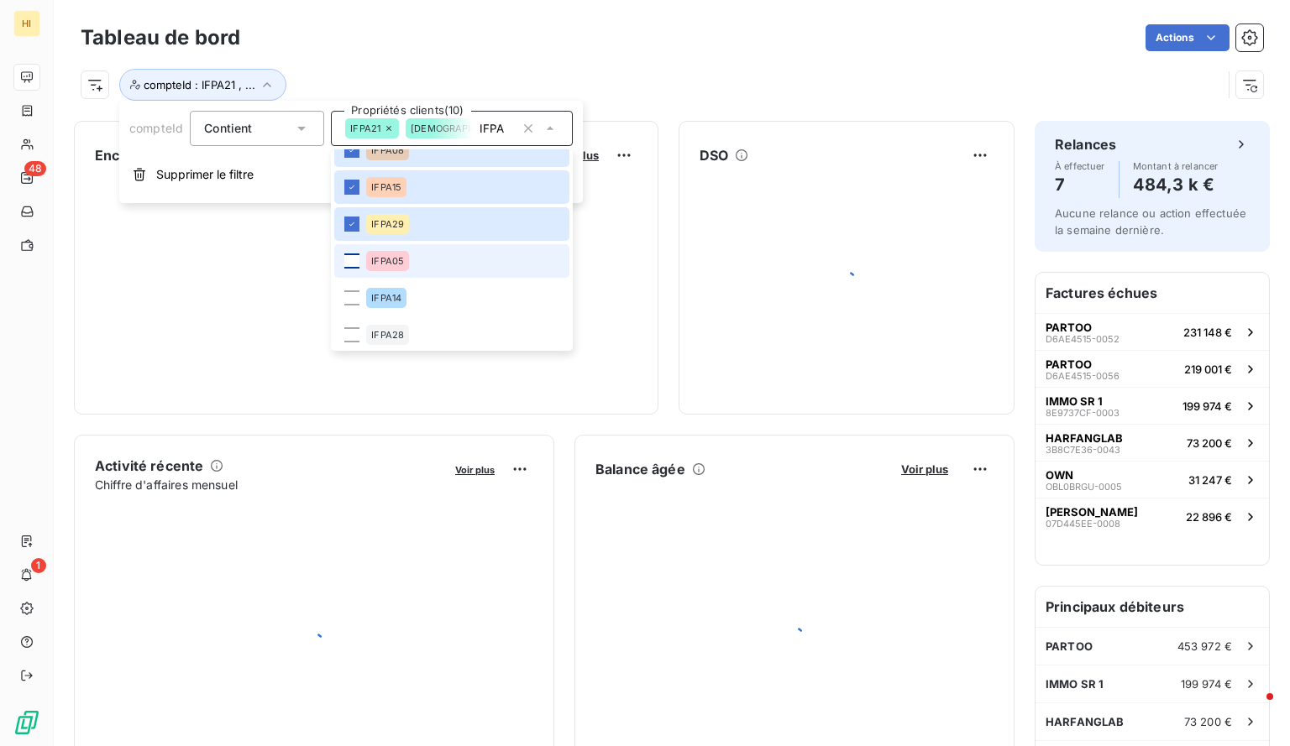
click at [350, 264] on div at bounding box center [351, 261] width 15 height 15
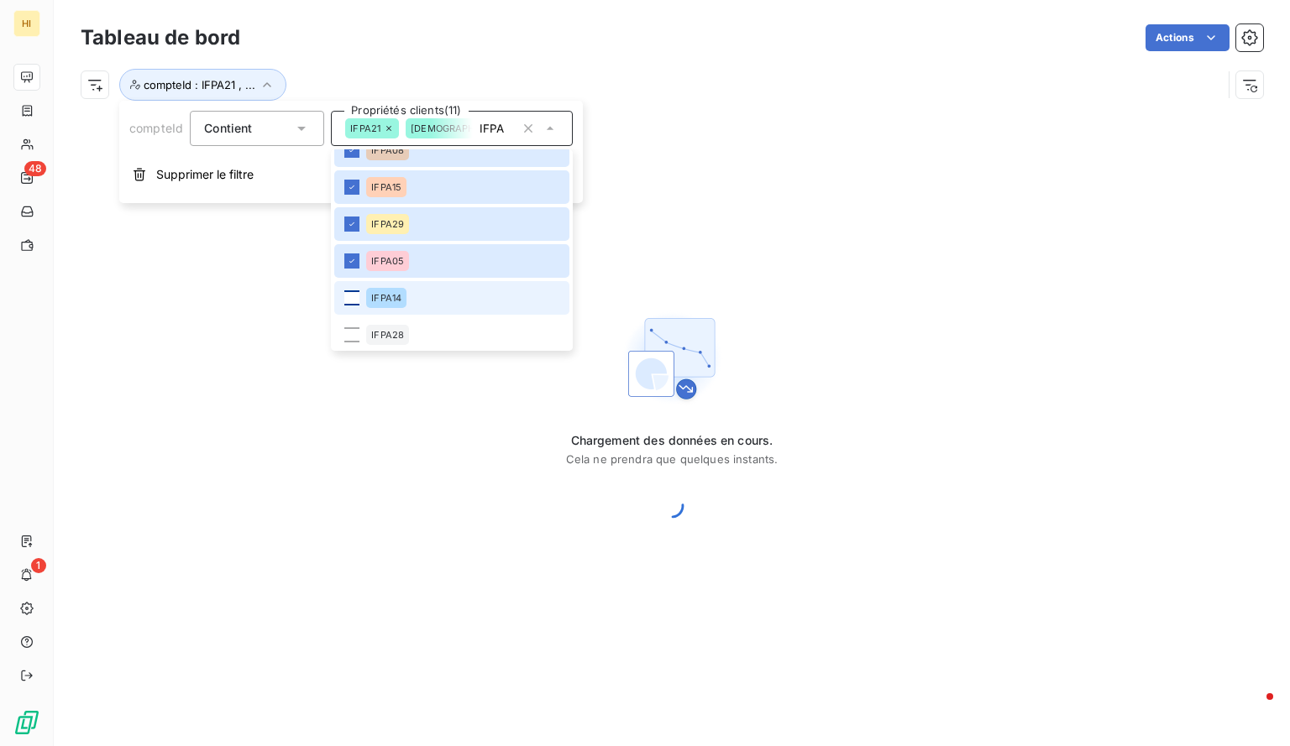
click at [349, 303] on div at bounding box center [351, 298] width 15 height 15
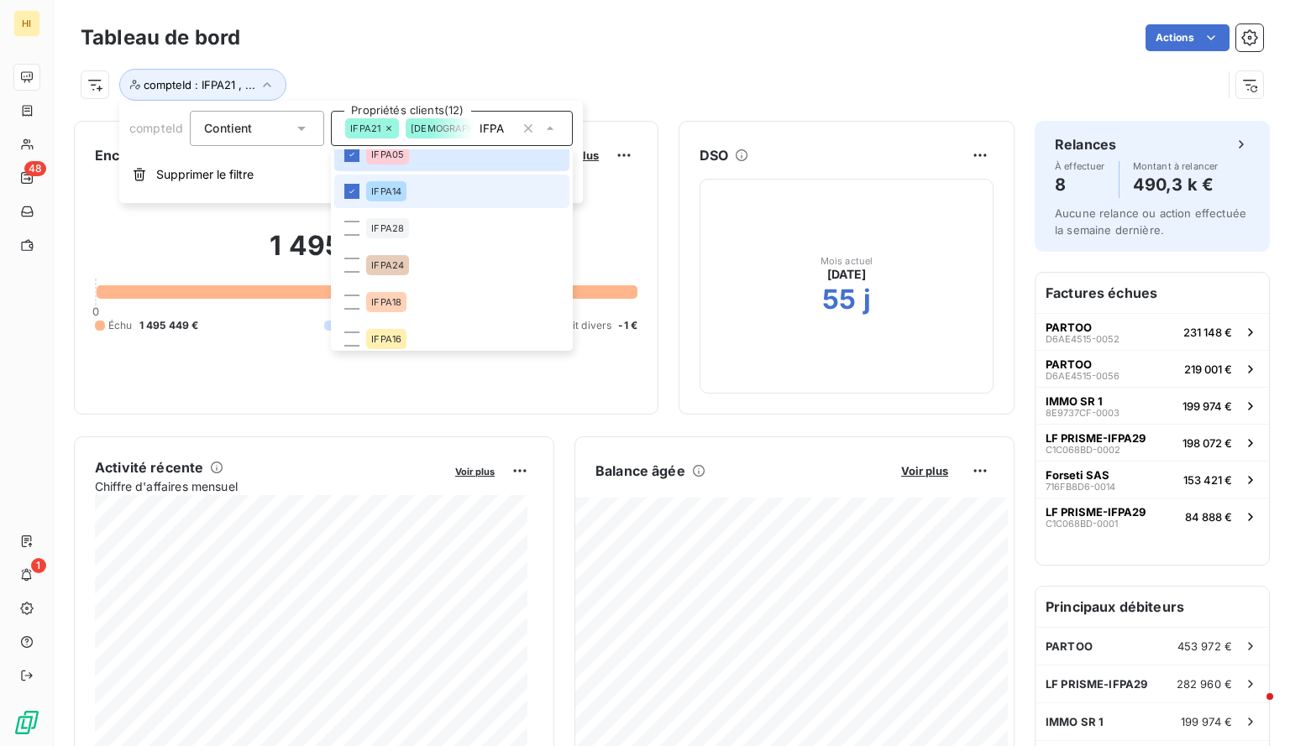
scroll to position [431, 0]
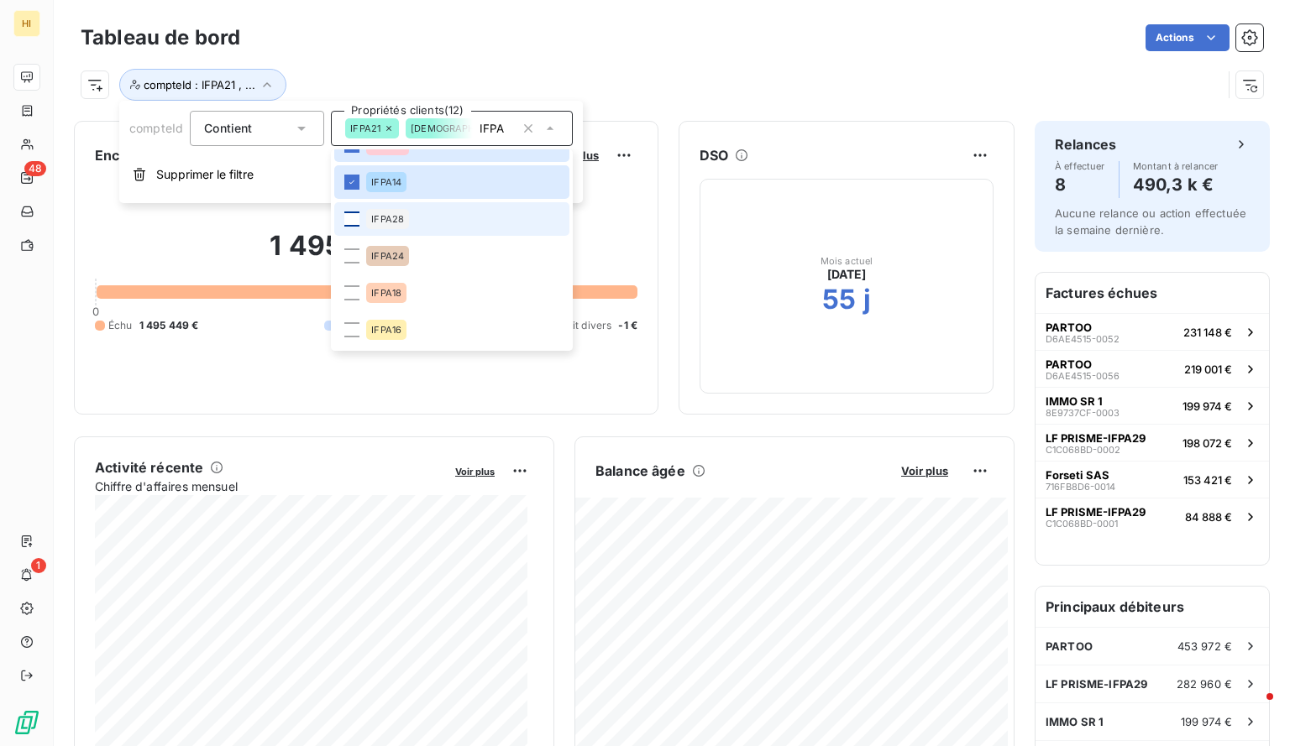
click at [353, 221] on div at bounding box center [351, 219] width 15 height 15
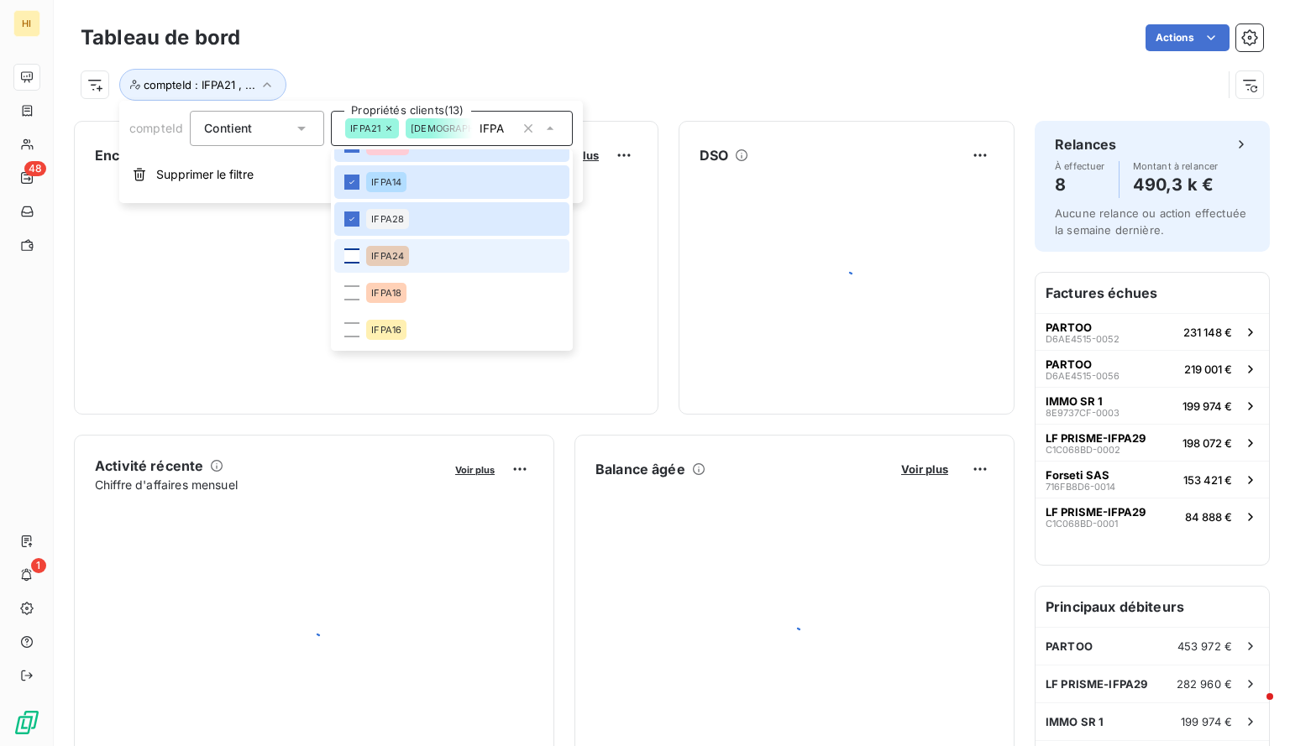
click at [350, 255] on div at bounding box center [351, 256] width 15 height 15
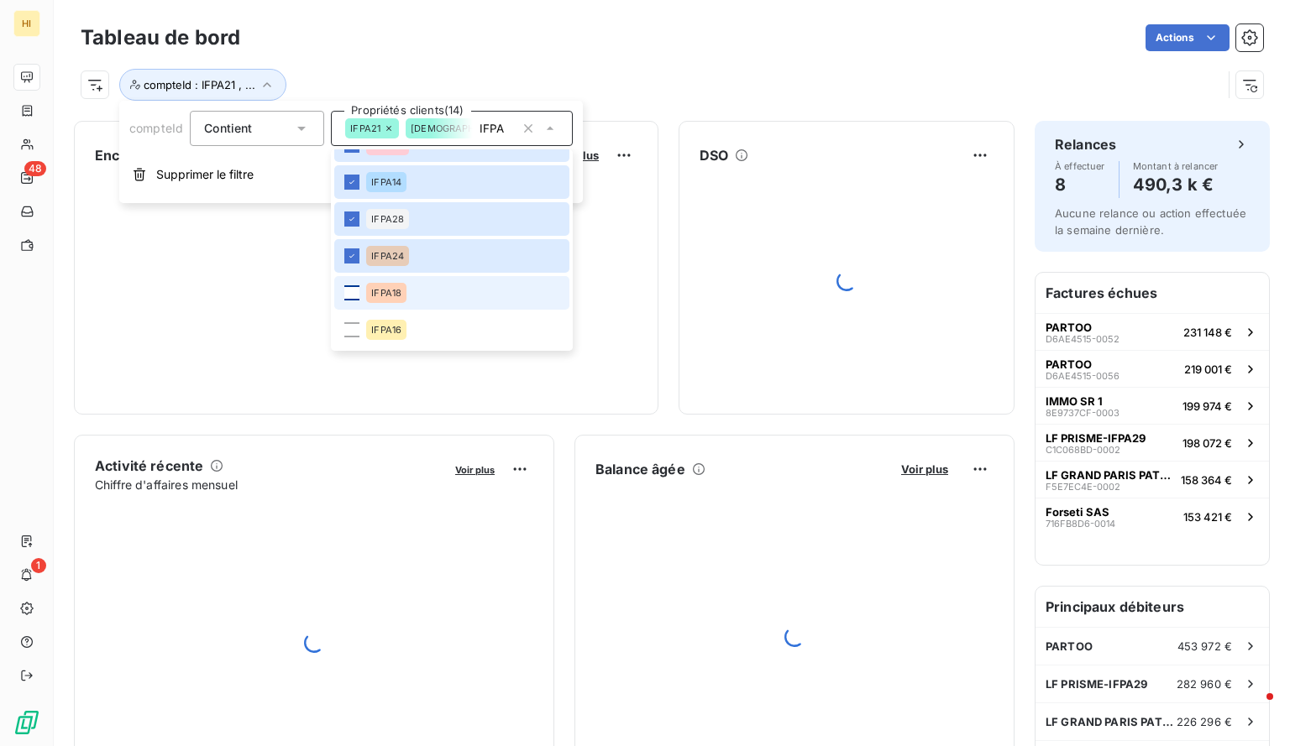
click at [352, 289] on div at bounding box center [351, 292] width 15 height 15
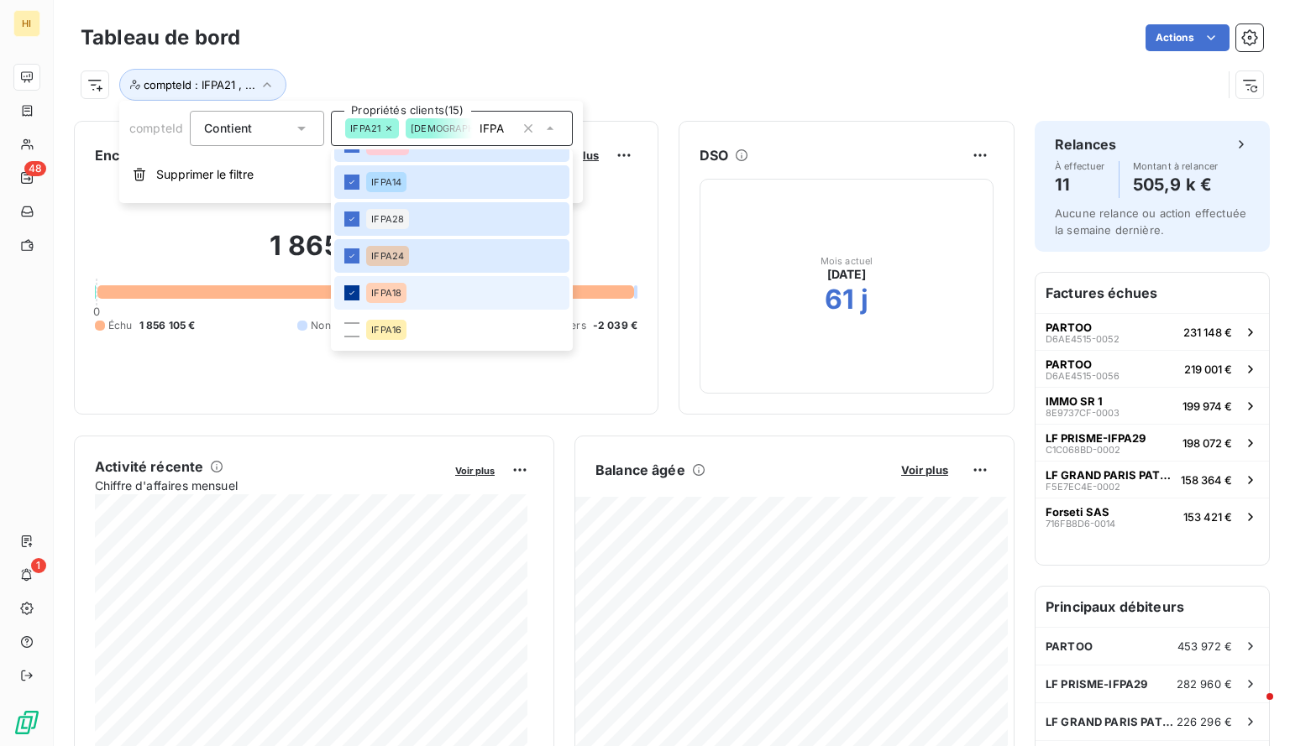
scroll to position [509, 0]
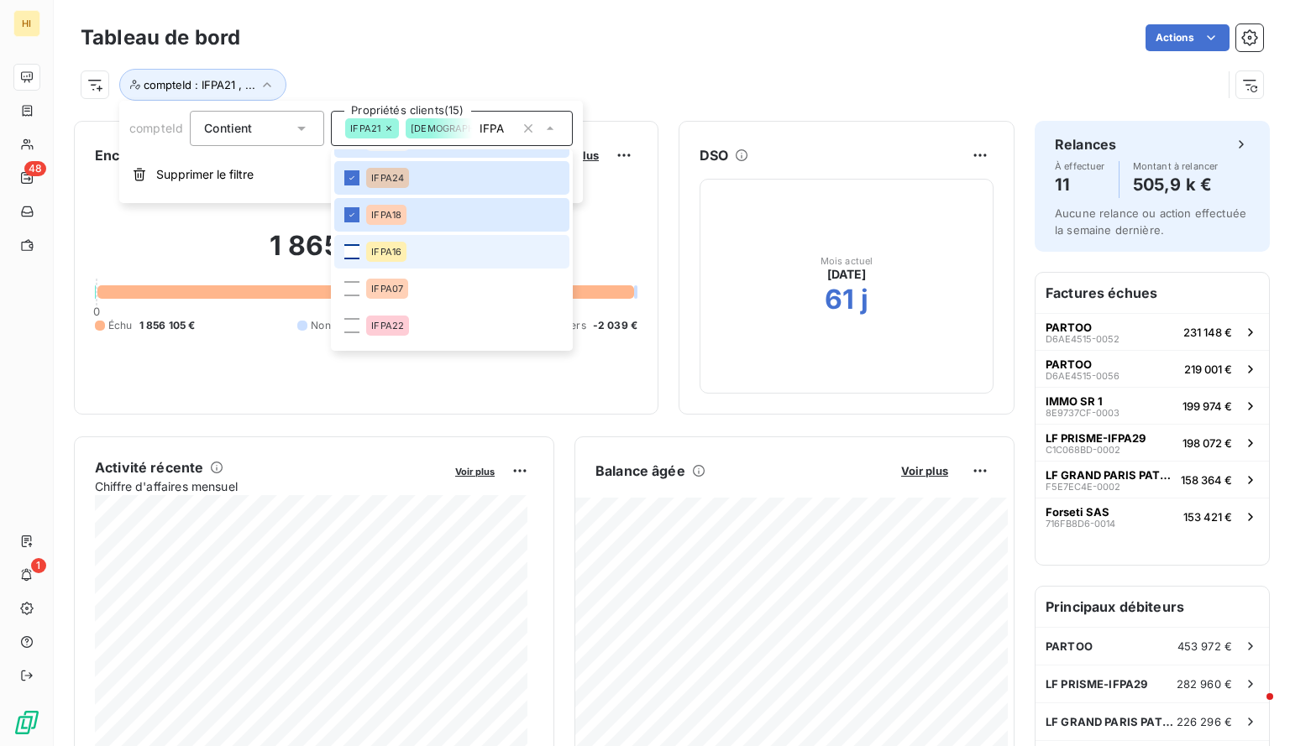
click at [344, 254] on div at bounding box center [351, 251] width 15 height 15
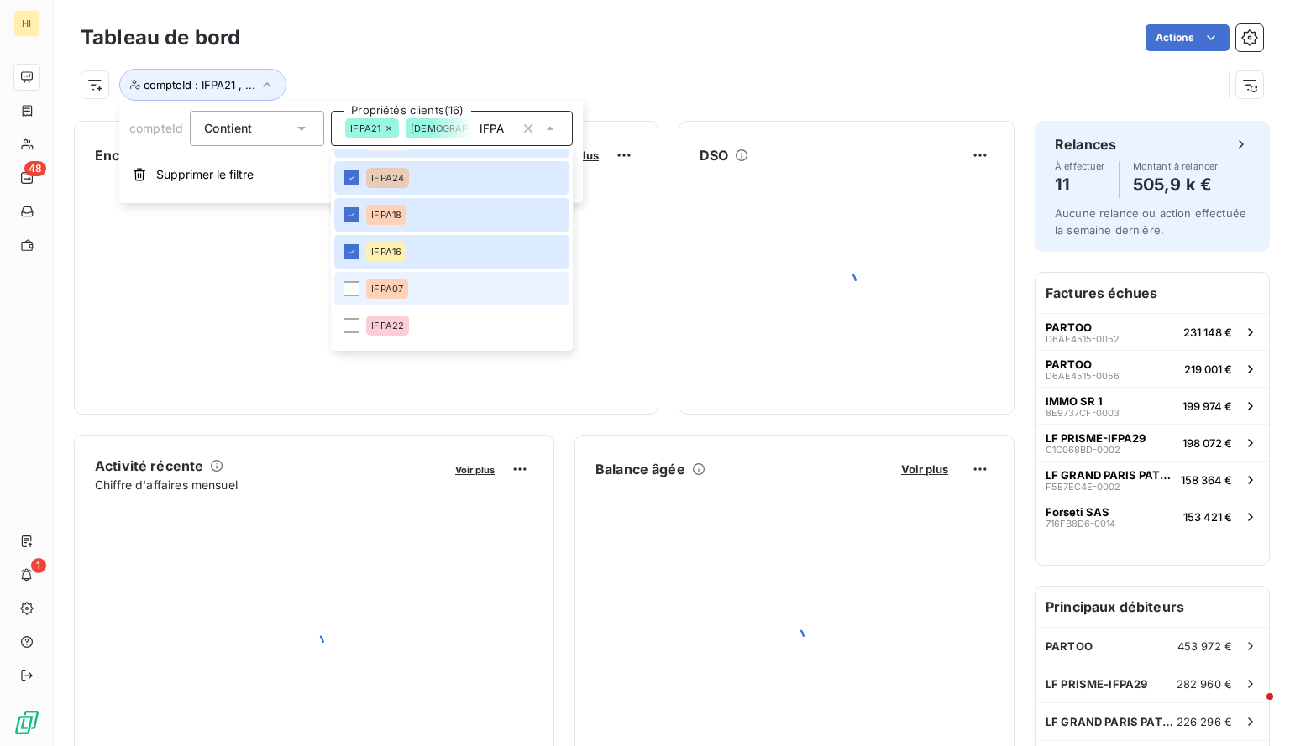
click at [349, 296] on li "IFPA07" at bounding box center [451, 289] width 235 height 34
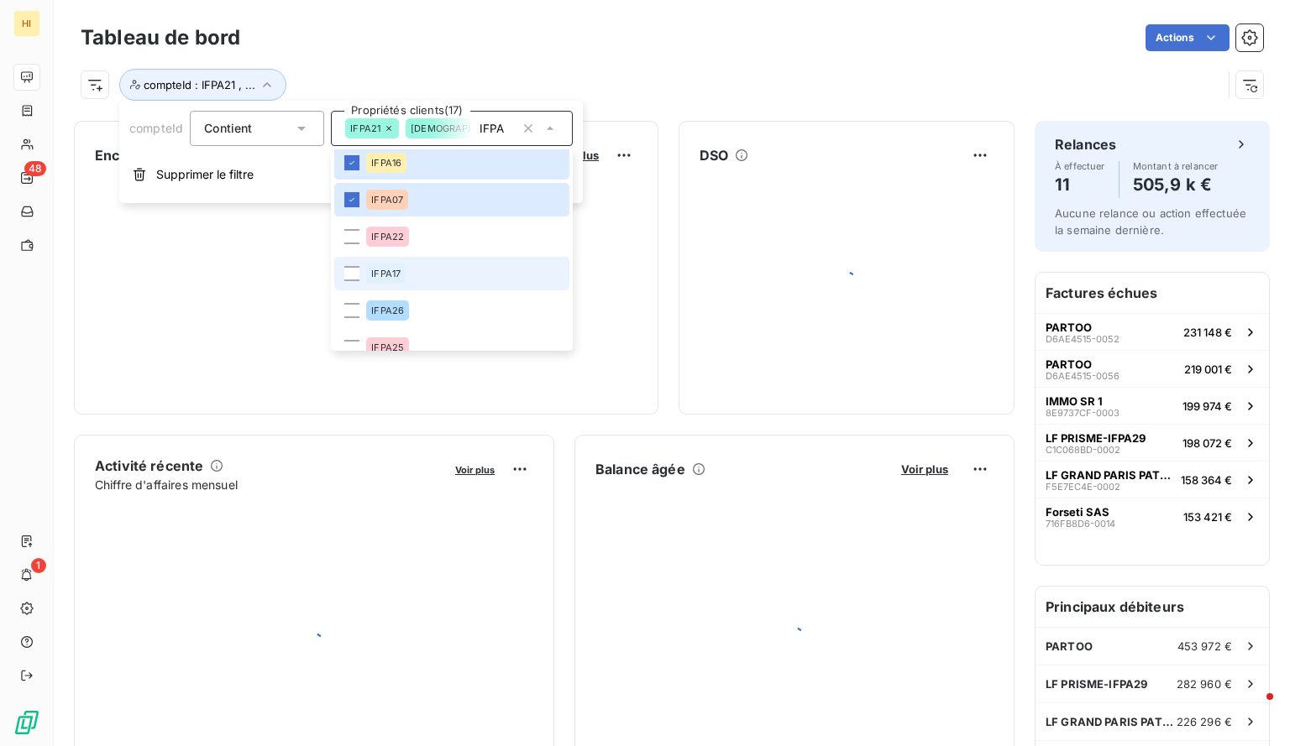
scroll to position [610, 0]
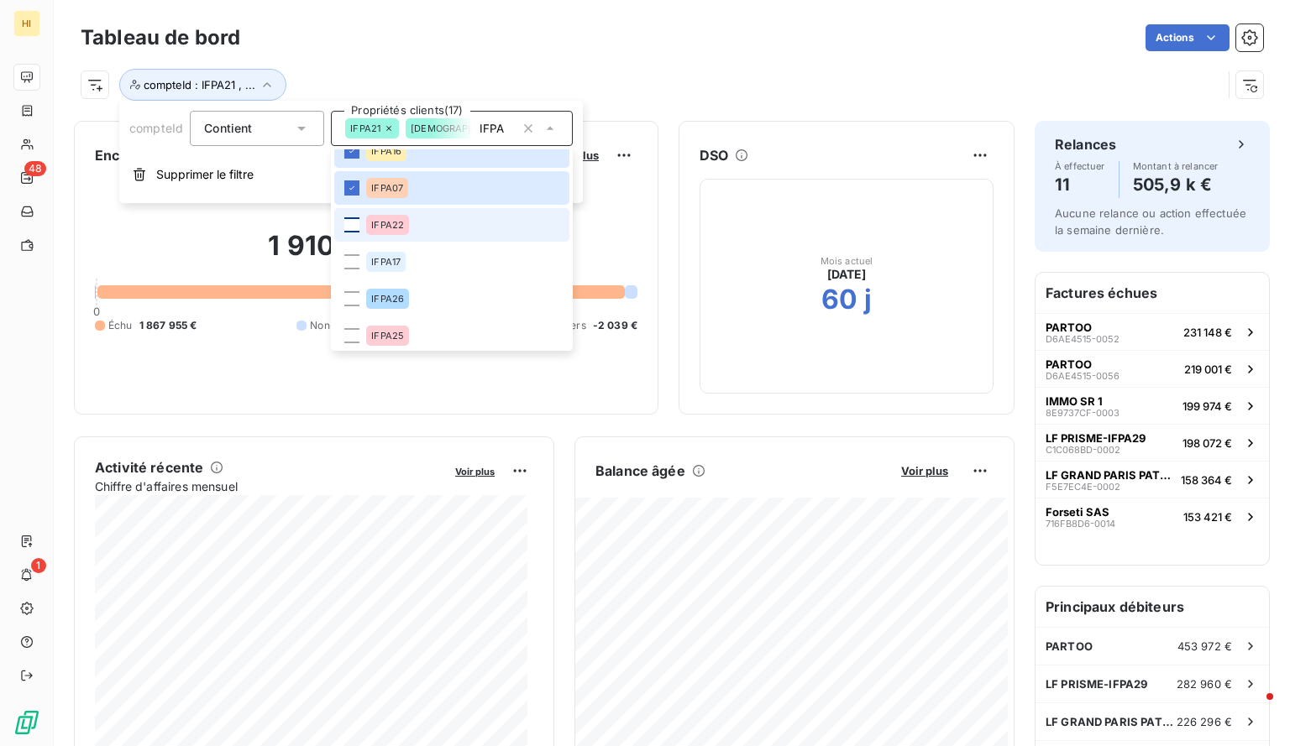
click at [353, 223] on div at bounding box center [351, 224] width 15 height 15
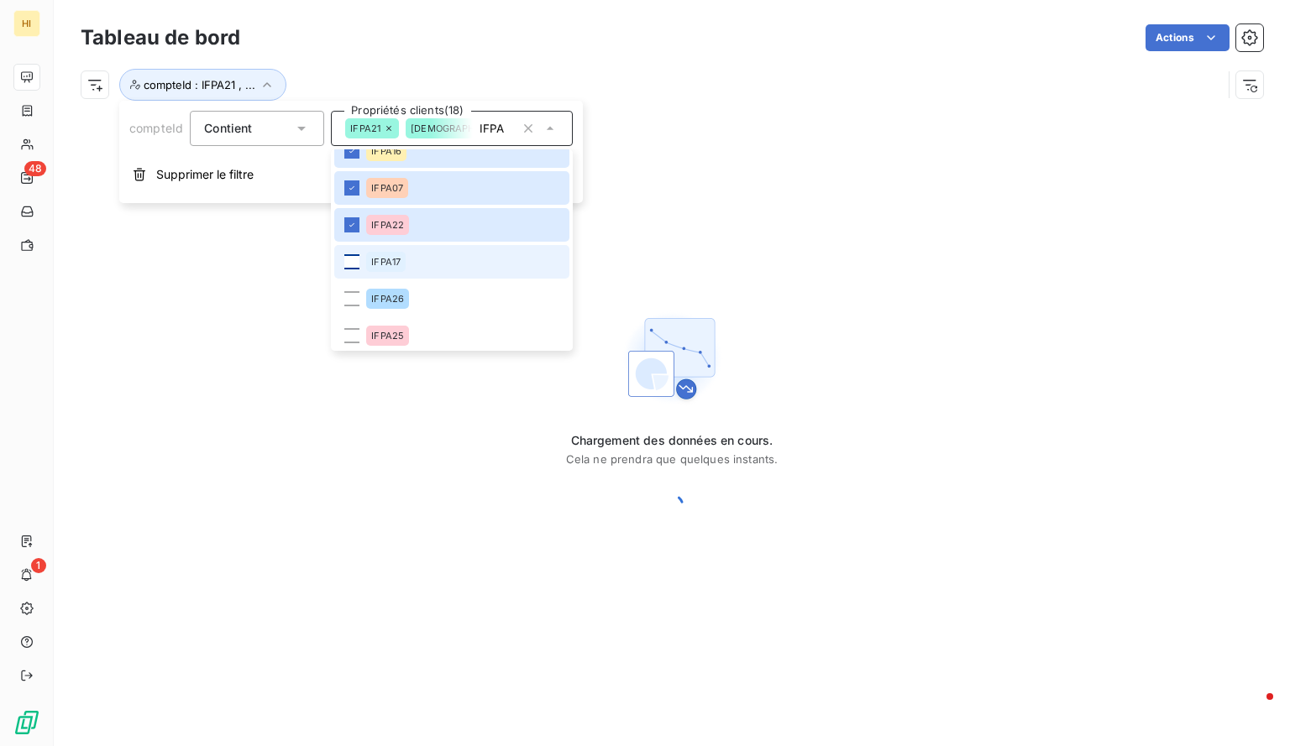
click at [353, 263] on div at bounding box center [351, 261] width 15 height 15
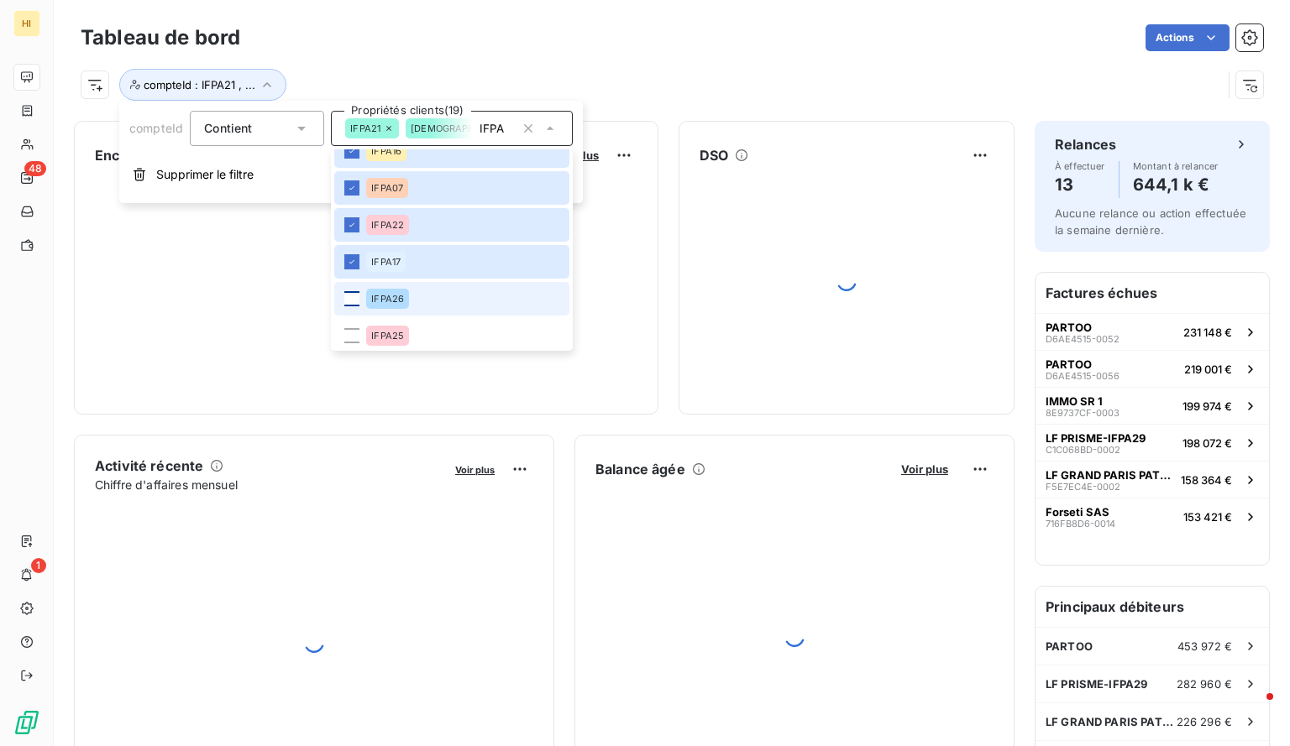
click at [352, 294] on div at bounding box center [351, 298] width 15 height 15
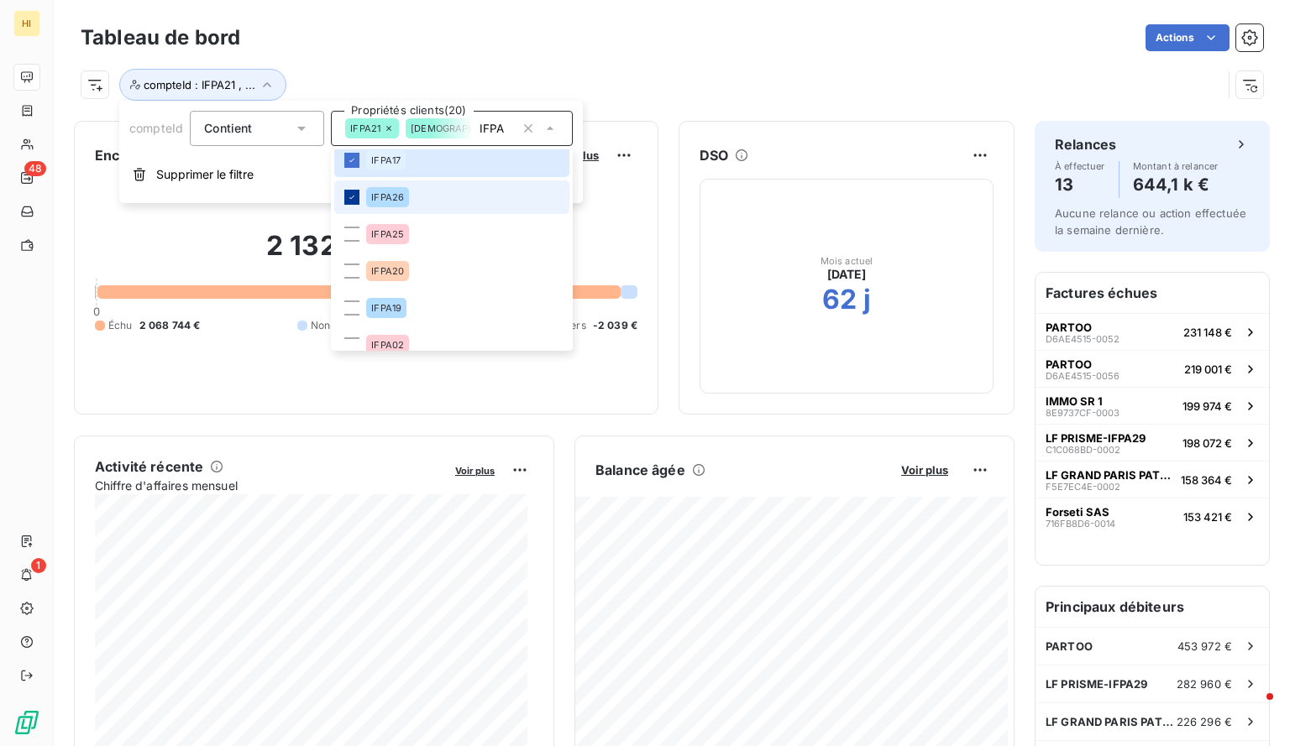
scroll to position [717, 0]
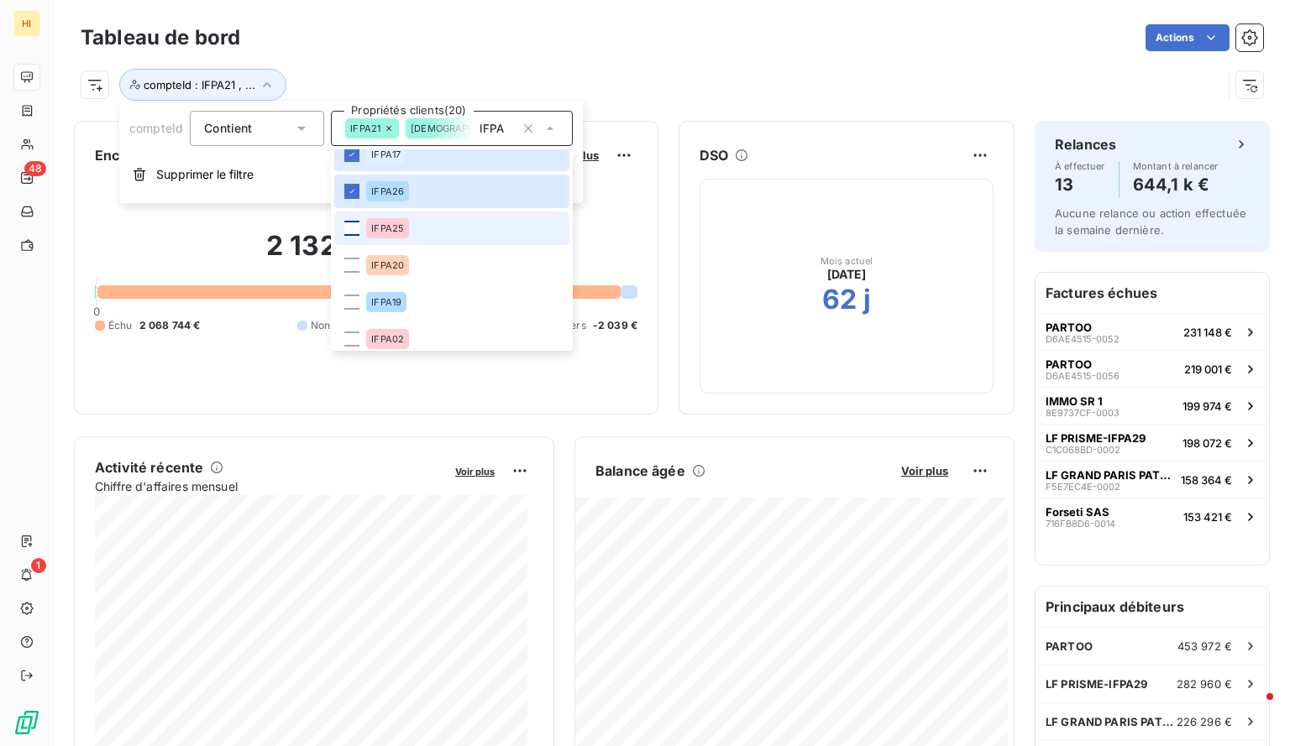
click at [348, 224] on div at bounding box center [351, 228] width 15 height 15
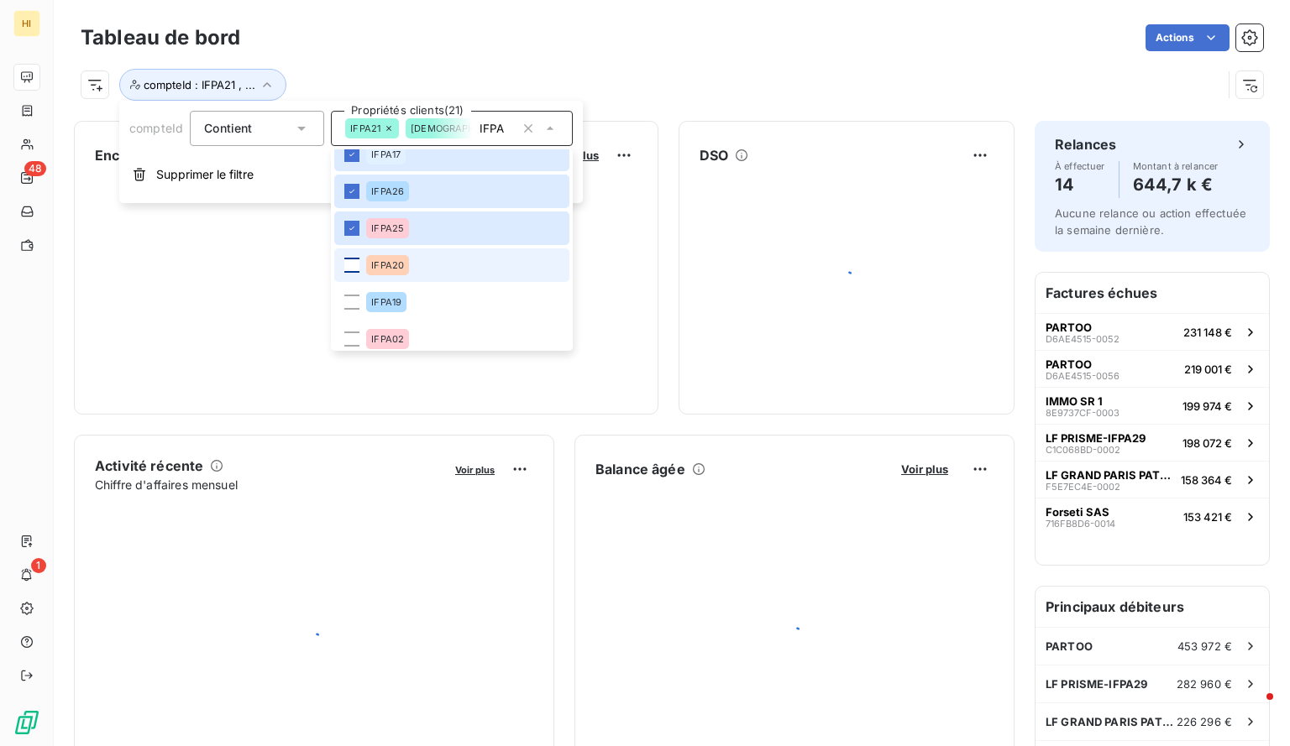
click at [350, 270] on div at bounding box center [351, 265] width 15 height 15
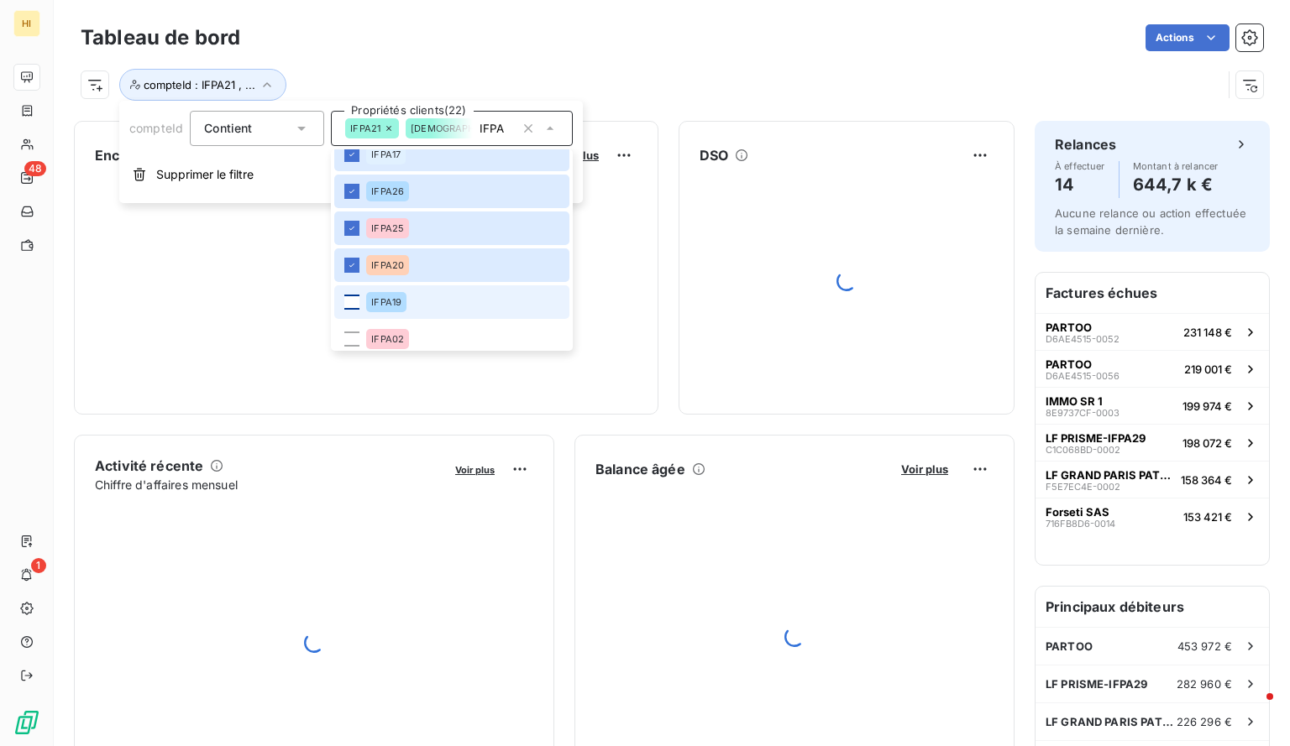
click at [351, 306] on div at bounding box center [351, 302] width 15 height 15
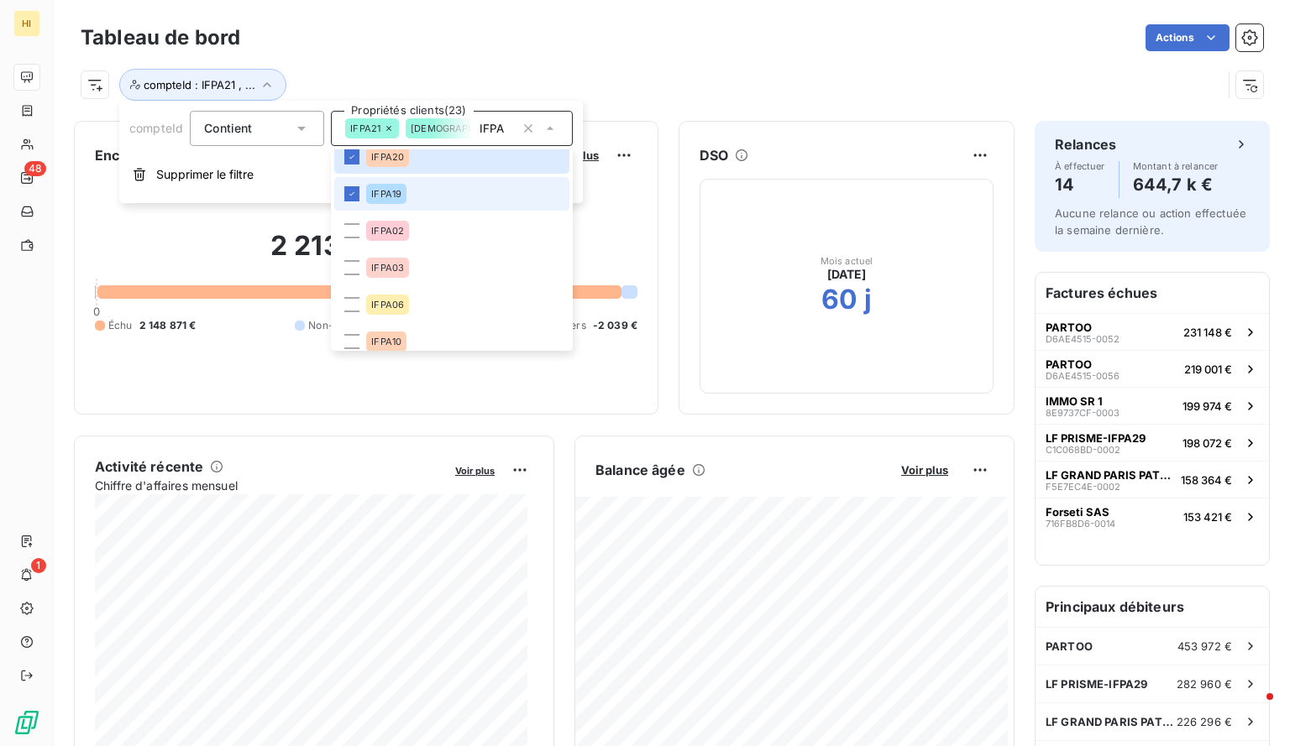
scroll to position [829, 0]
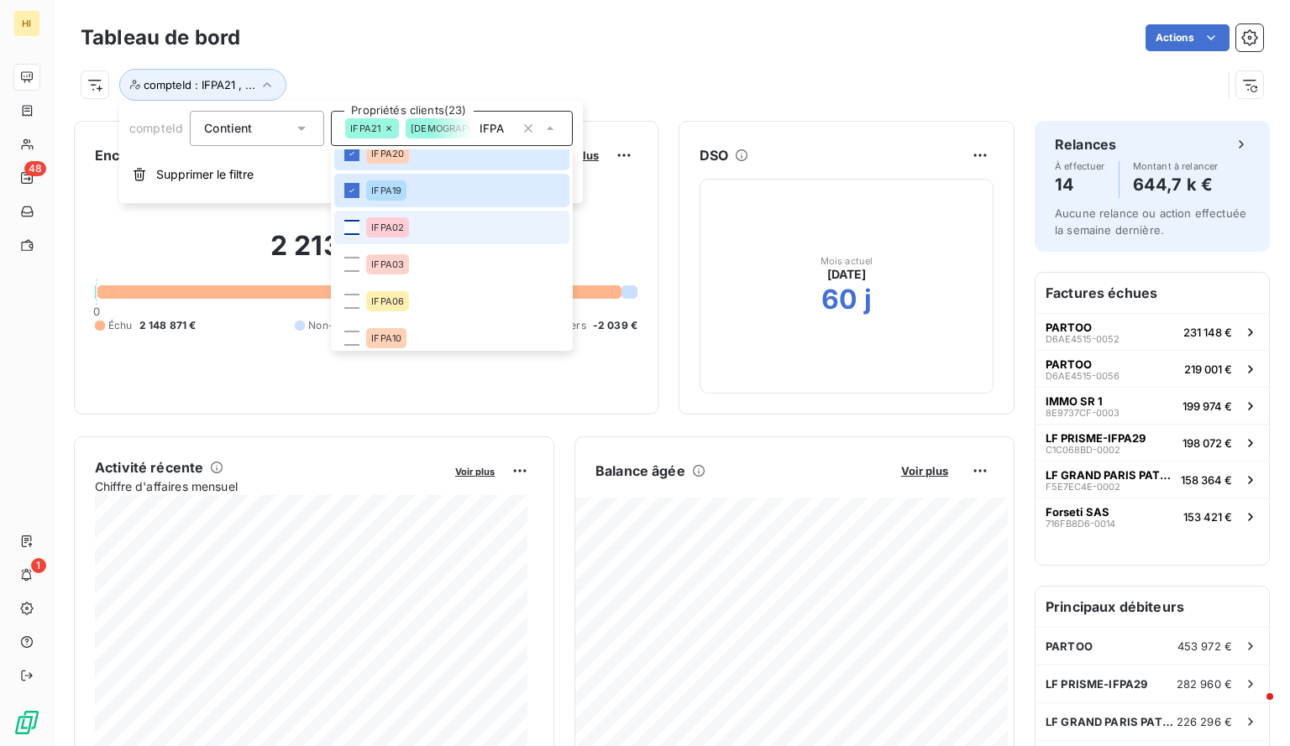
click at [358, 232] on div at bounding box center [351, 227] width 15 height 15
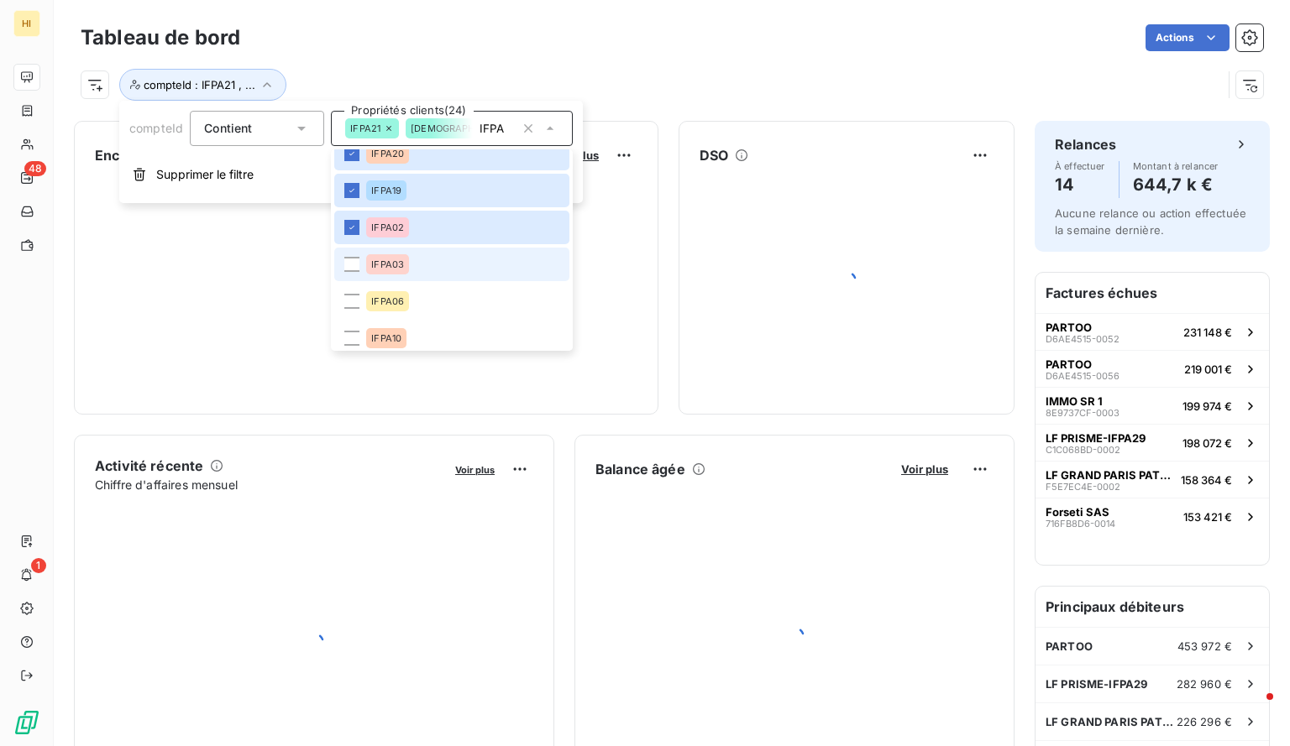
click at [348, 275] on li "IFPA03" at bounding box center [451, 265] width 235 height 34
click at [352, 298] on div at bounding box center [351, 301] width 15 height 15
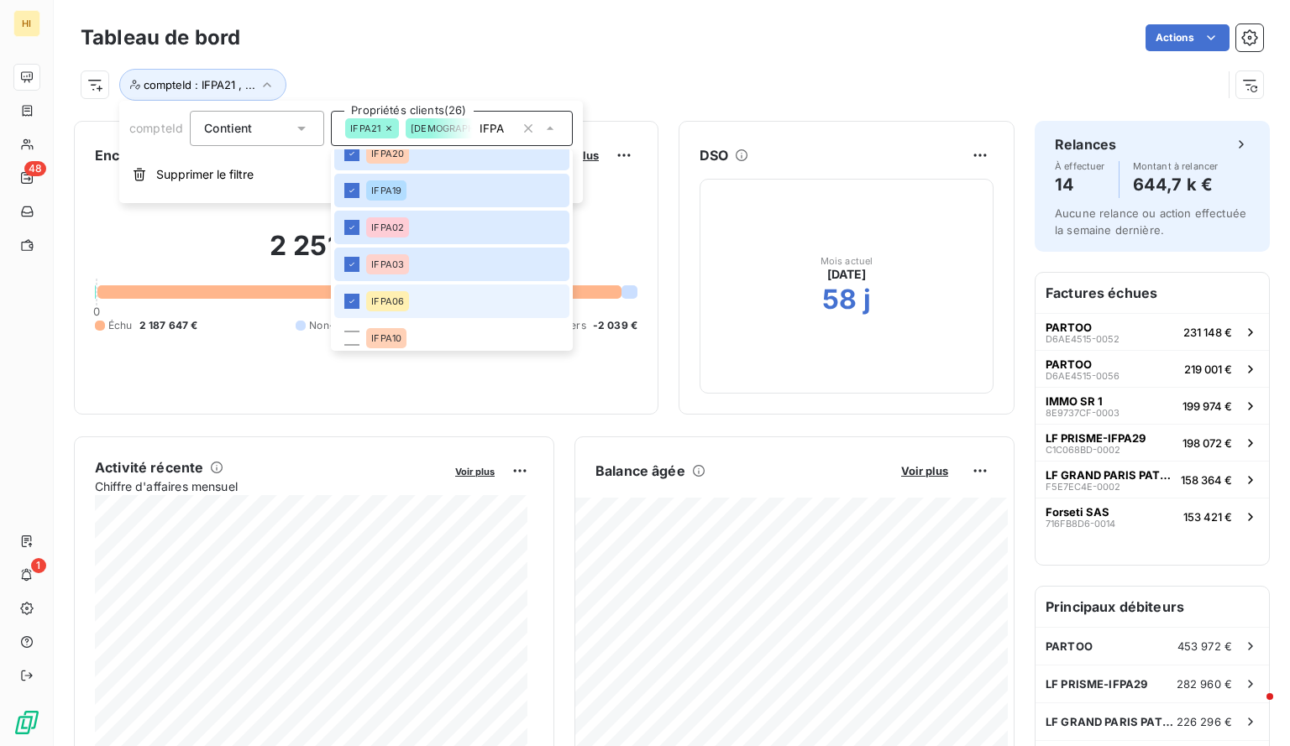
scroll to position [873, 0]
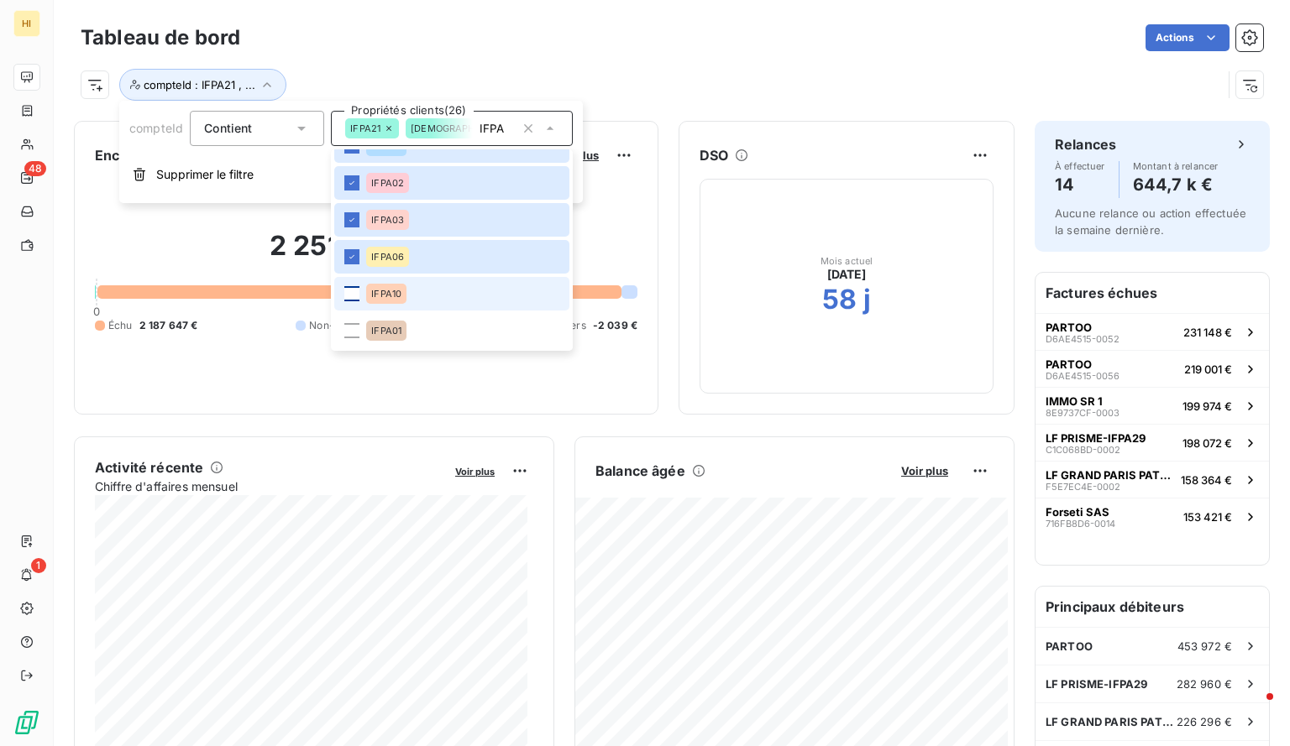
click at [349, 296] on div at bounding box center [351, 293] width 15 height 15
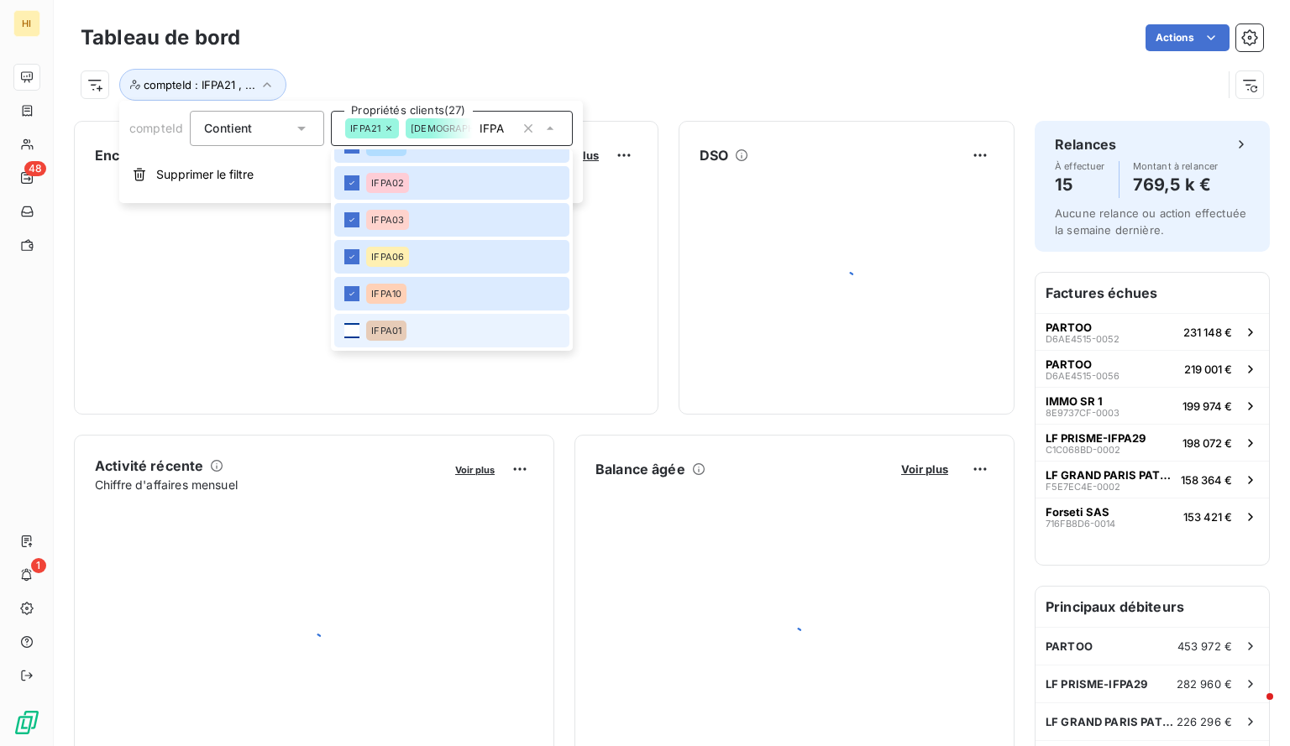
click at [351, 331] on div at bounding box center [351, 330] width 15 height 15
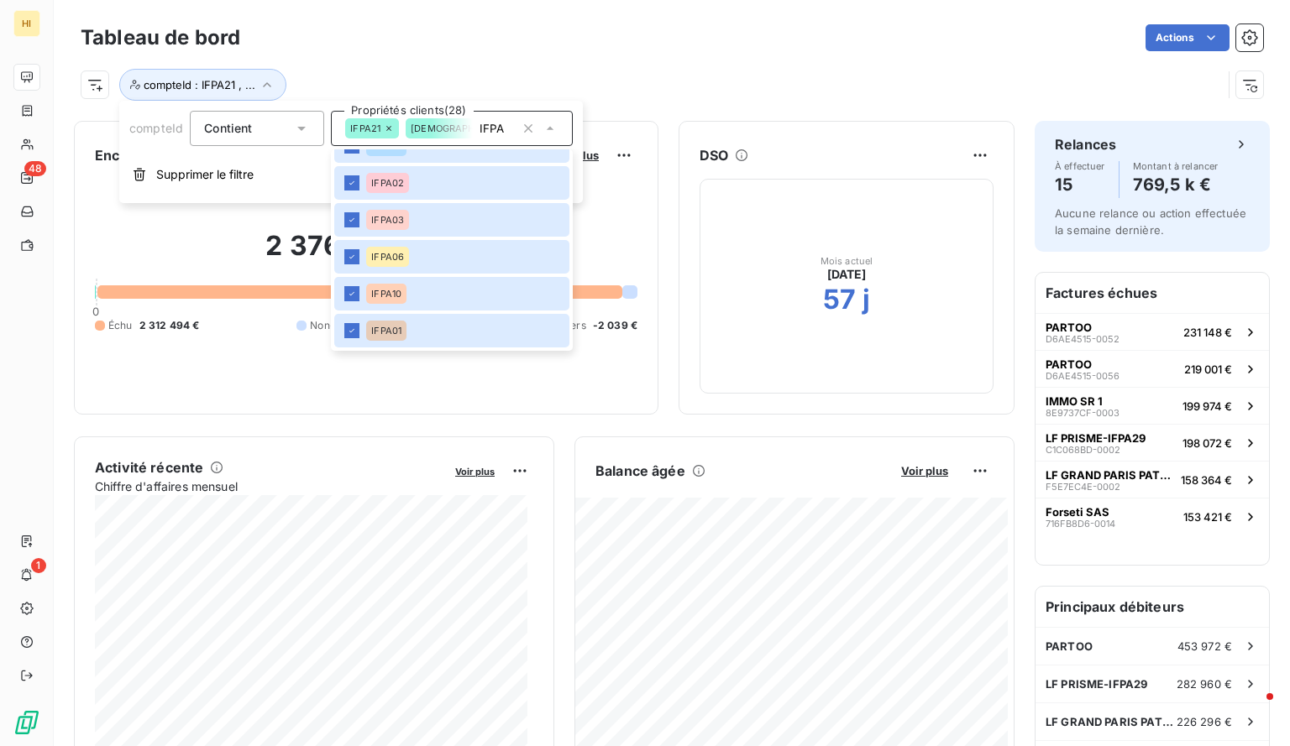
click at [732, 62] on div "compteId : IFPA21 , ..." at bounding box center [672, 77] width 1182 height 45
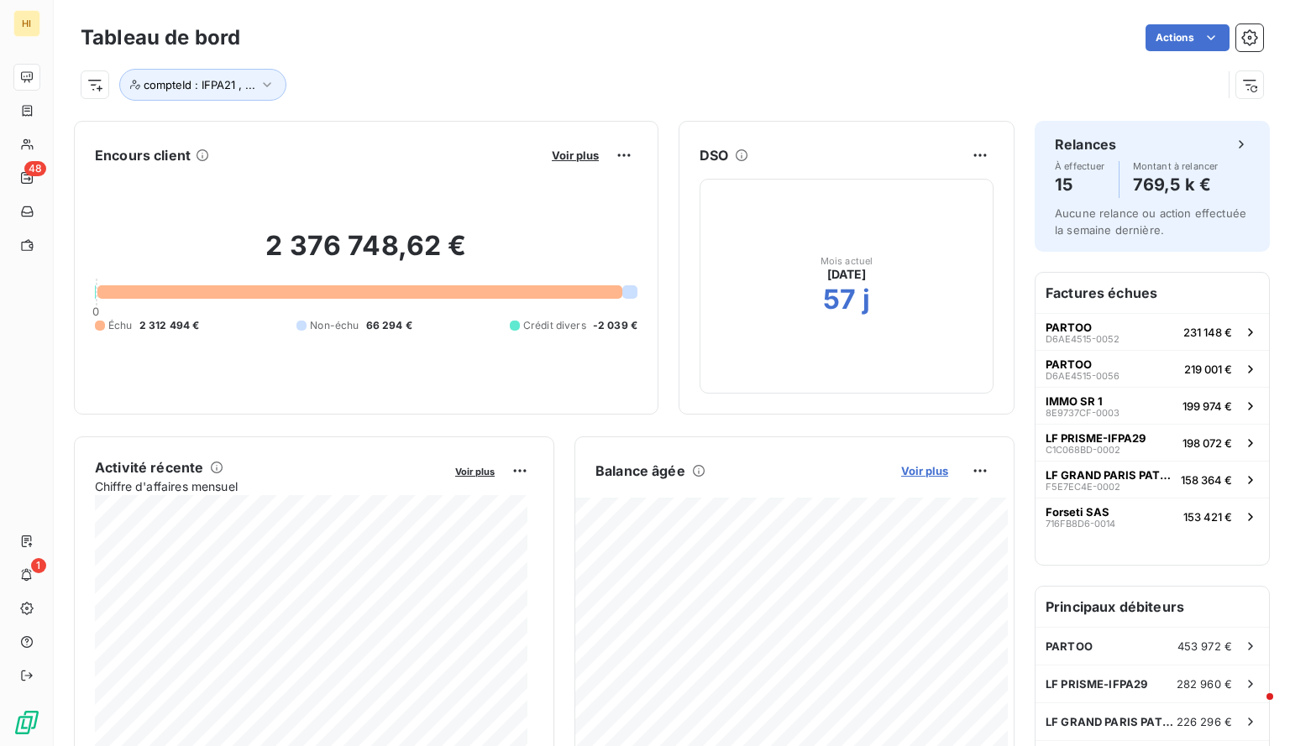
click at [925, 474] on span "Voir plus" at bounding box center [924, 470] width 47 height 13
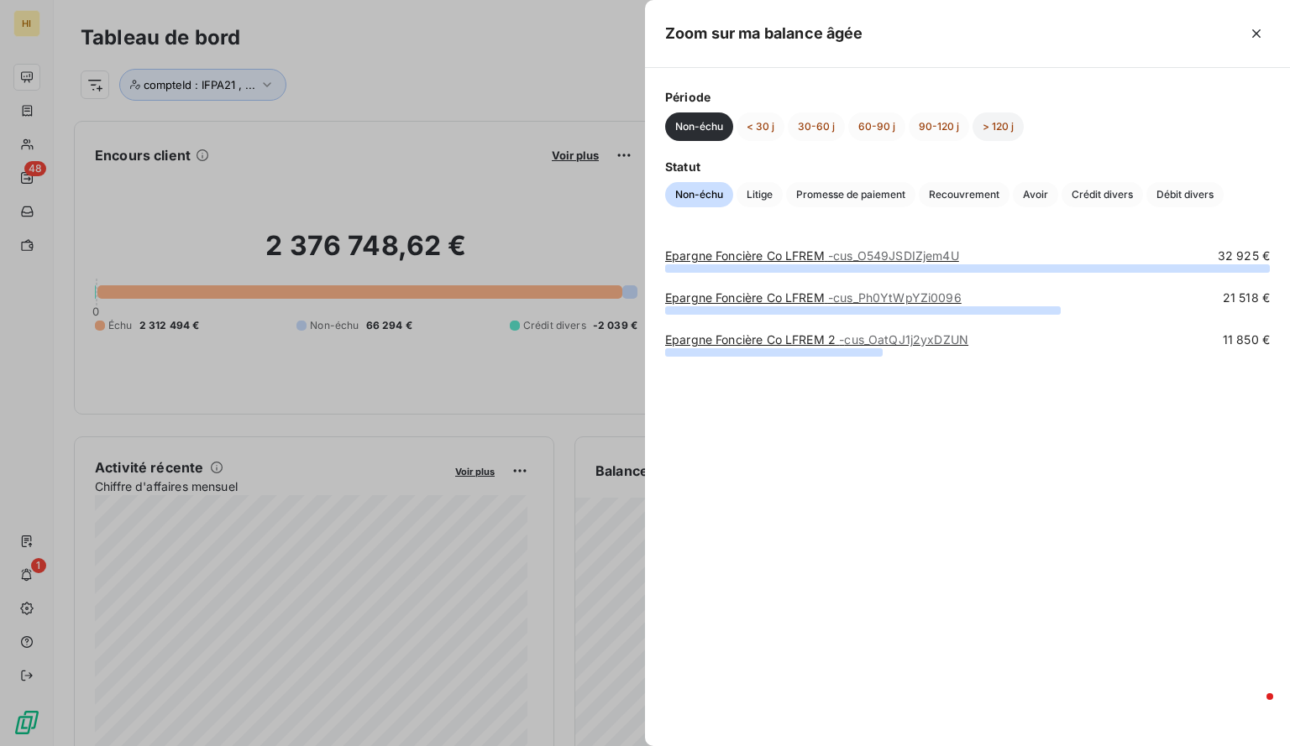
click at [997, 130] on button "> 120 j" at bounding box center [997, 127] width 51 height 29
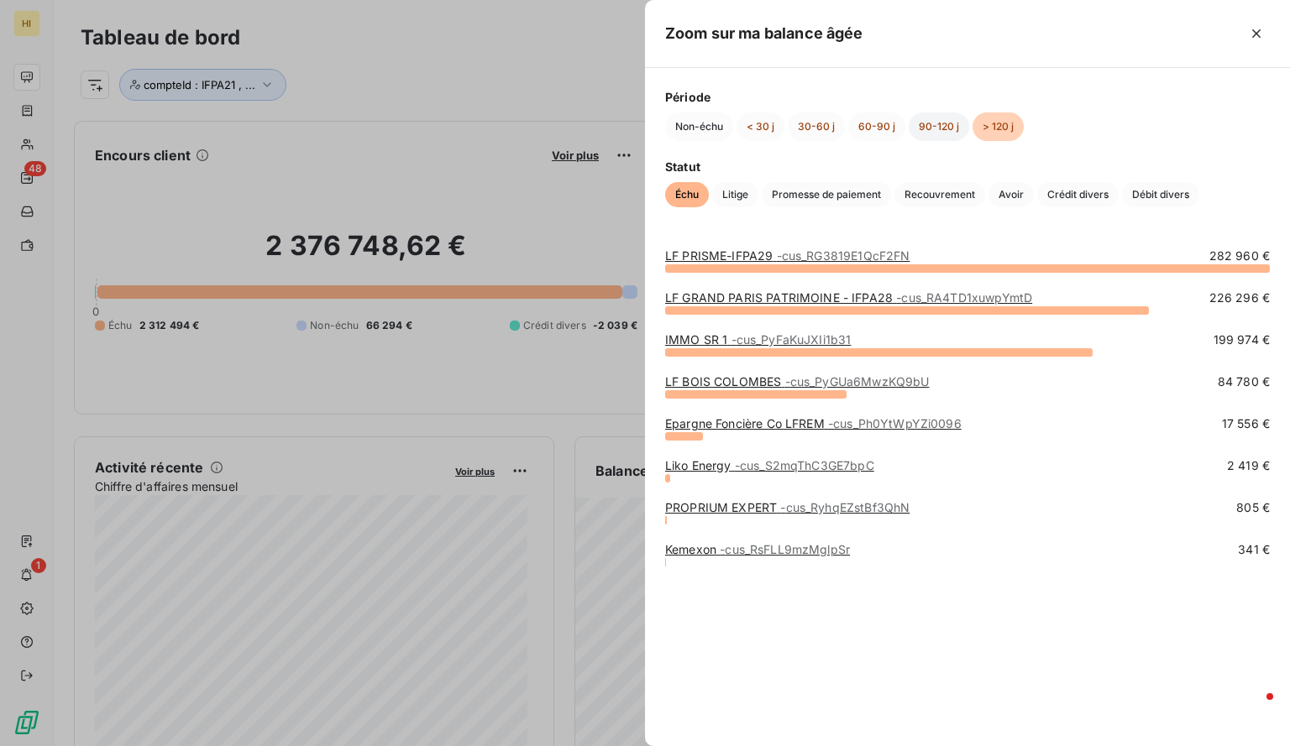
click at [949, 115] on button "90-120 j" at bounding box center [939, 127] width 60 height 29
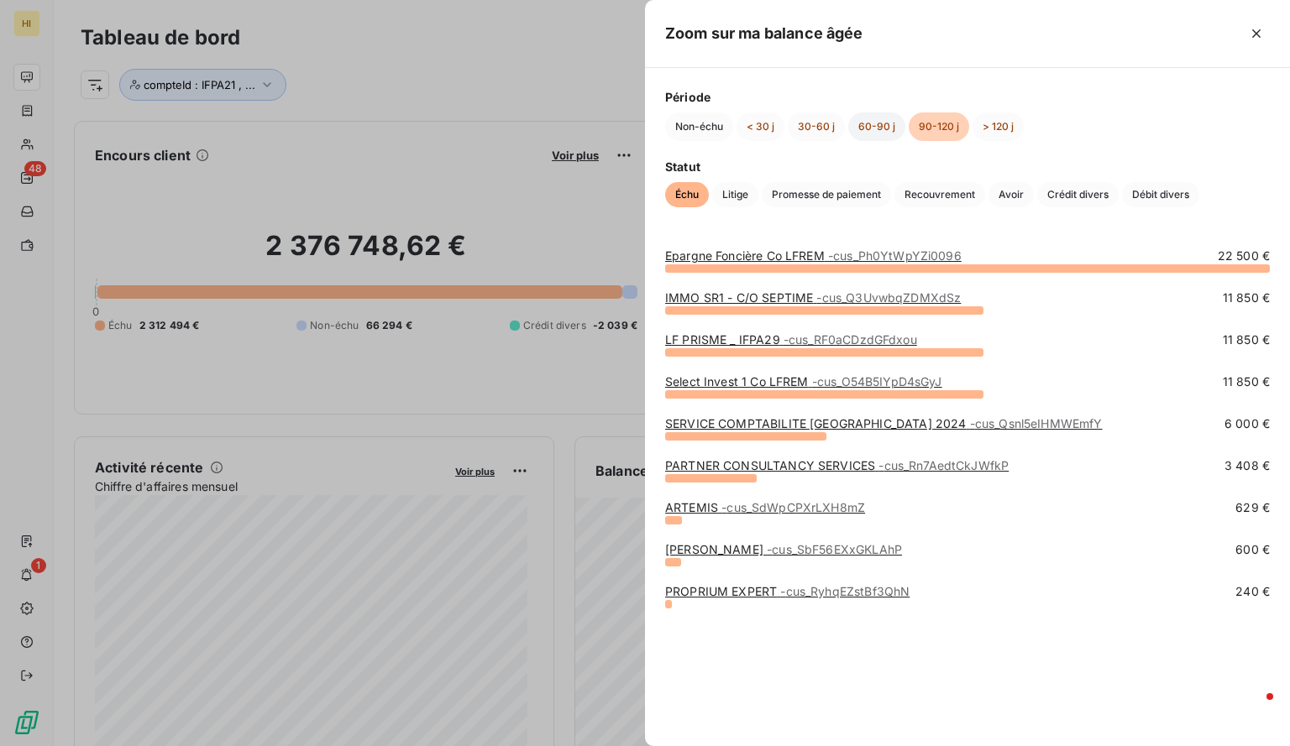
click at [877, 123] on button "60-90 j" at bounding box center [876, 127] width 57 height 29
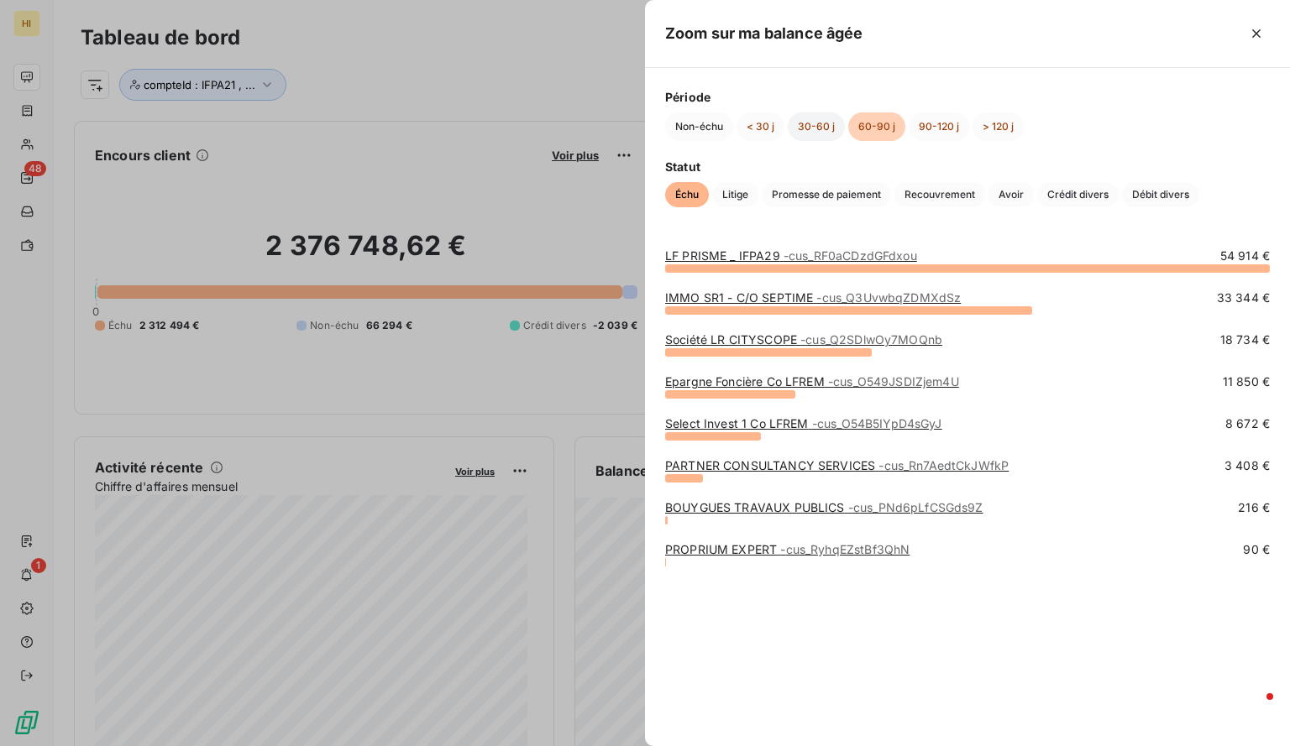
click at [825, 122] on button "30-60 j" at bounding box center [816, 127] width 57 height 29
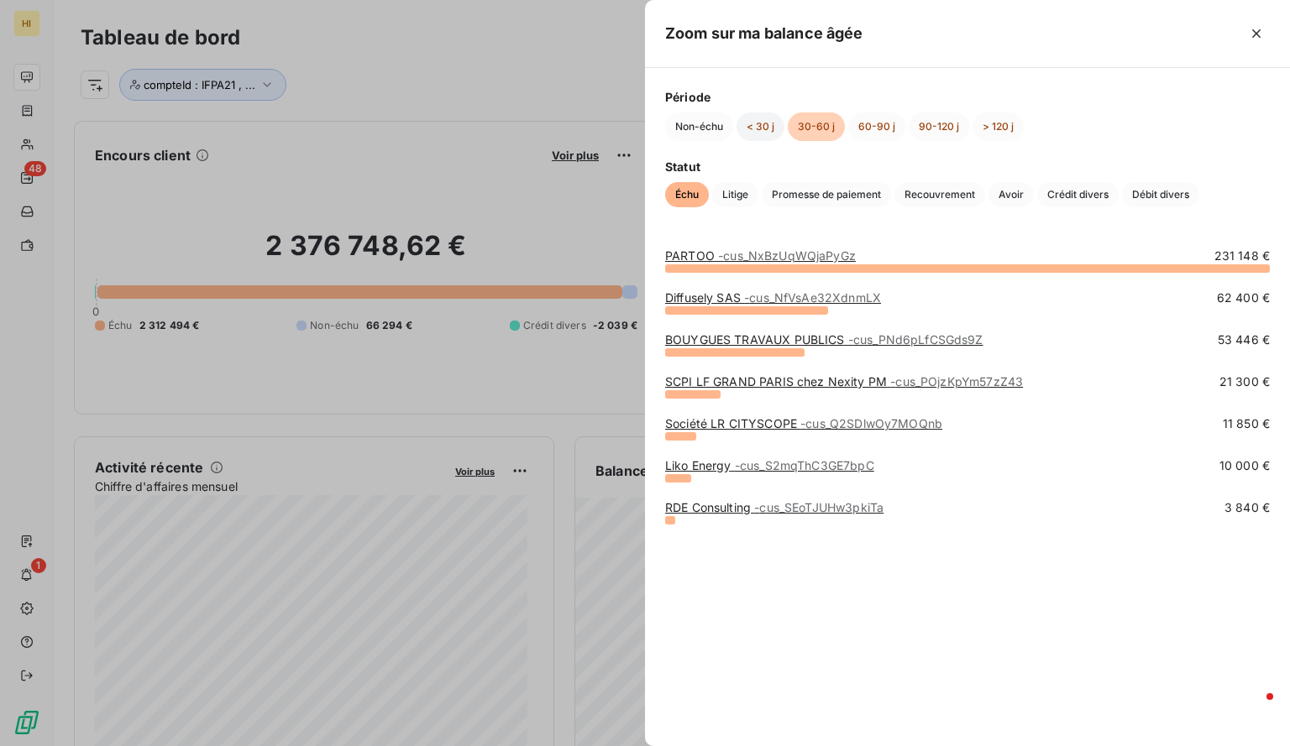
click at [756, 124] on button "< 30 j" at bounding box center [760, 127] width 48 height 29
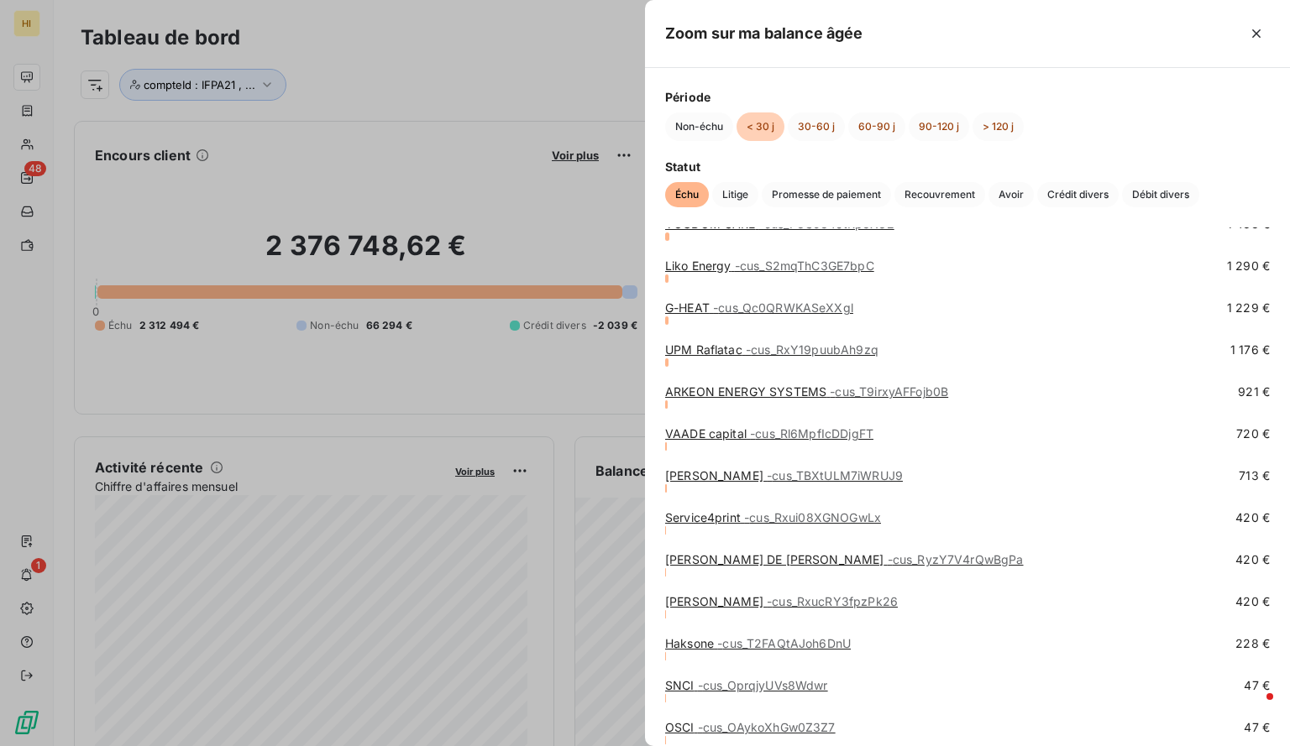
scroll to position [1472, 0]
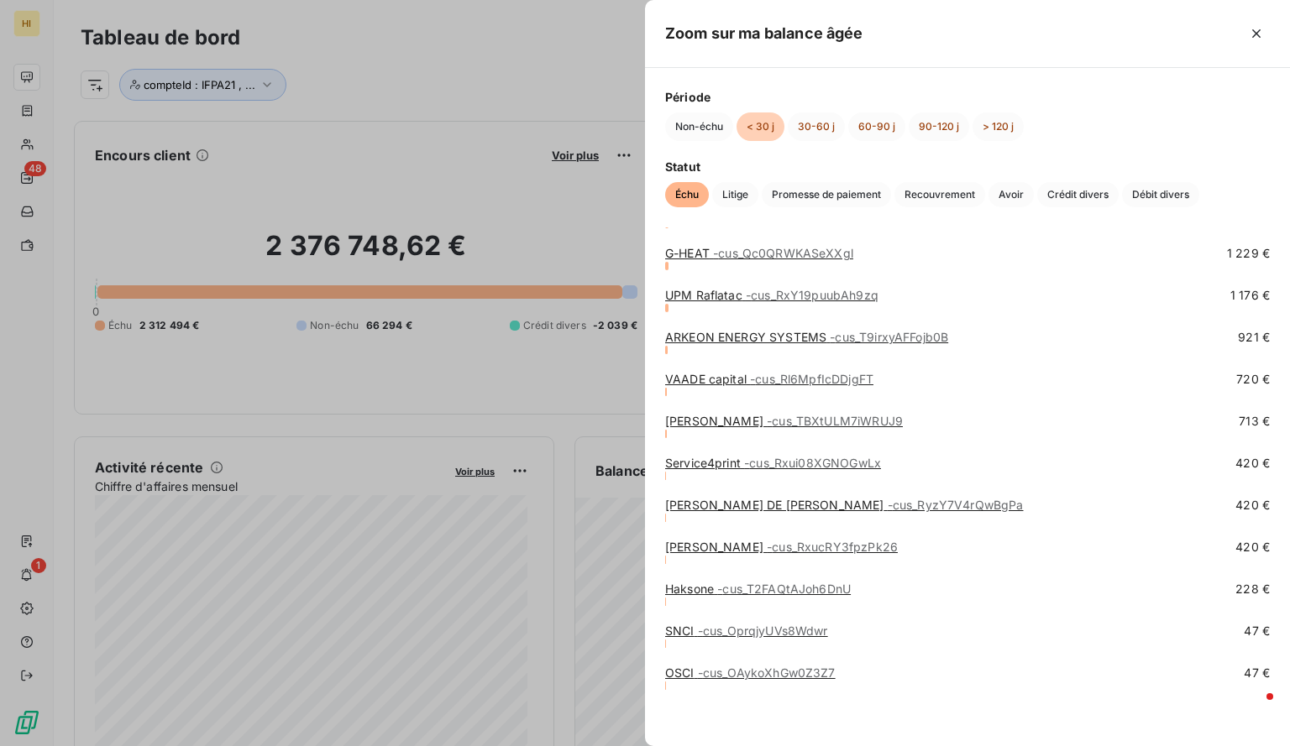
click at [543, 150] on div at bounding box center [645, 373] width 1290 height 746
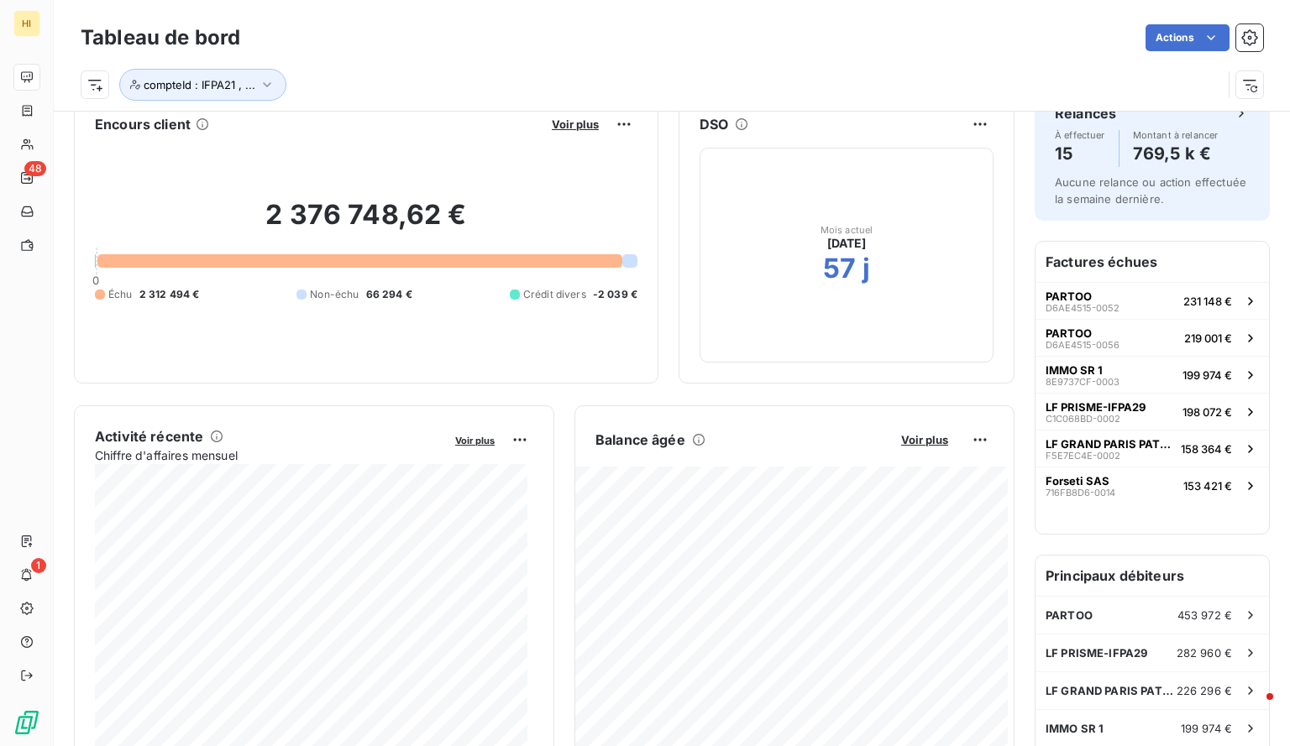
scroll to position [0, 0]
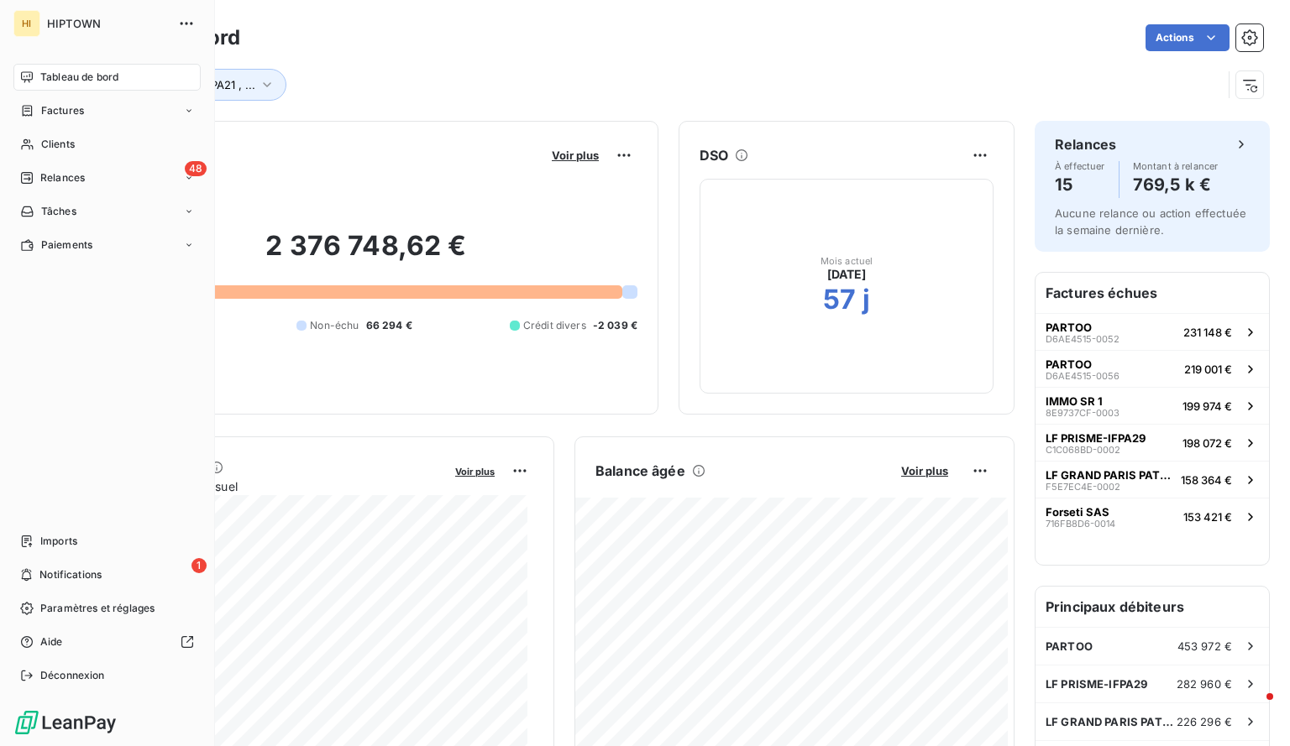
click at [66, 82] on span "Tableau de bord" at bounding box center [79, 77] width 78 height 15
